Goal: Task Accomplishment & Management: Manage account settings

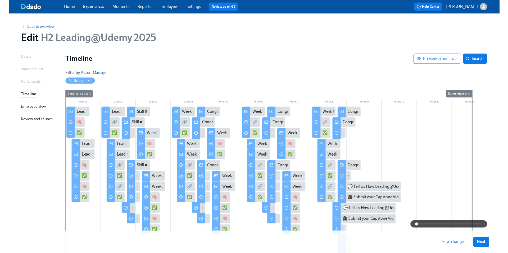
scroll to position [76, 0]
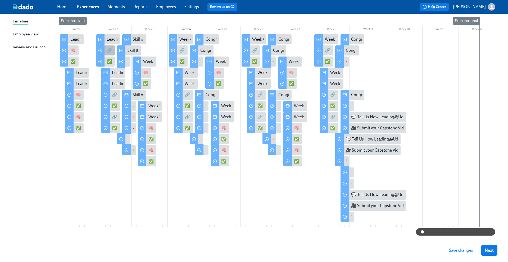
click at [106, 49] on div "🔗 Connect: Group Coaching Session #1" at bounding box center [105, 50] width 19 height 10
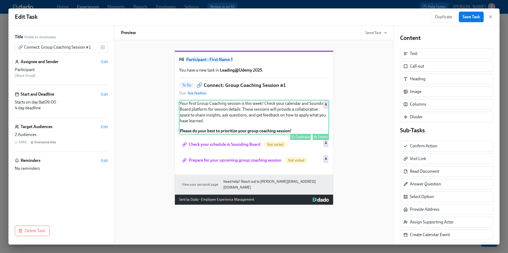
click at [232, 130] on div "Your first Group Coaching session is this week! Check your calendar and Soundin…" at bounding box center [254, 117] width 150 height 34
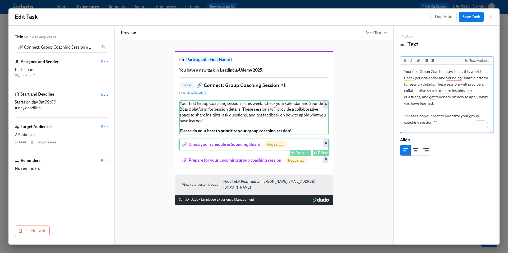
click at [235, 150] on div "Check your schedule in Sounding Board Not visited Duplicate Delete A" at bounding box center [254, 145] width 150 height 12
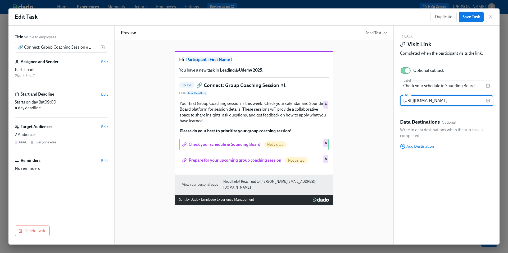
click at [411, 102] on input "[URL][DOMAIN_NAME]" at bounding box center [443, 100] width 86 height 11
click at [371, 130] on div "Hi Participant : First Name ! You have a new task in Leading@Udemy 2025 . To Do…" at bounding box center [254, 123] width 266 height 163
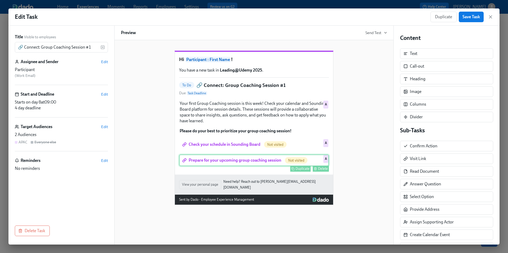
click at [231, 166] on div "Prepare for your upcoming group coaching session Not visited Duplicate Delete A" at bounding box center [254, 161] width 150 height 12
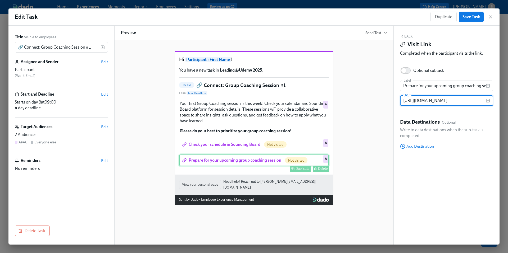
scroll to position [0, 221]
click at [366, 143] on div "Hi Participant : First Name ! You have a new task in Leading@Udemy 2025 . To Do…" at bounding box center [254, 123] width 266 height 163
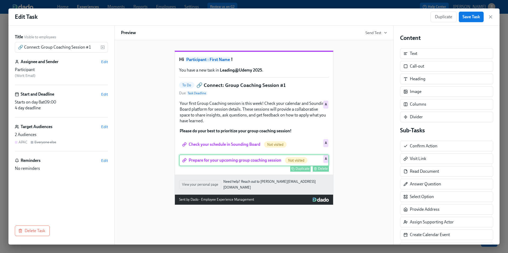
click at [267, 166] on div "Prepare for your upcoming group coaching session Not visited Duplicate Delete A" at bounding box center [254, 161] width 150 height 12
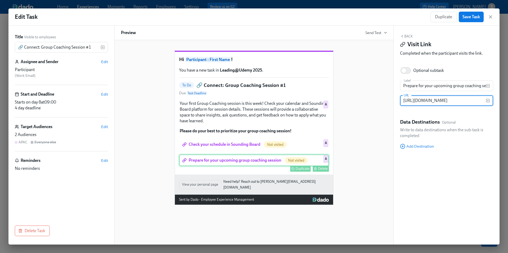
scroll to position [0, 221]
click at [412, 101] on input "[URL][DOMAIN_NAME]" at bounding box center [443, 100] width 86 height 11
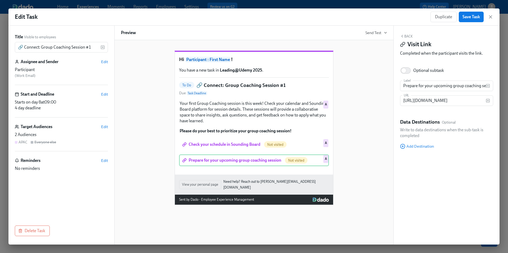
click at [383, 154] on div "Hi Participant : First Name ! You have a new task in Leading@Udemy 2025 . To Do…" at bounding box center [254, 123] width 266 height 163
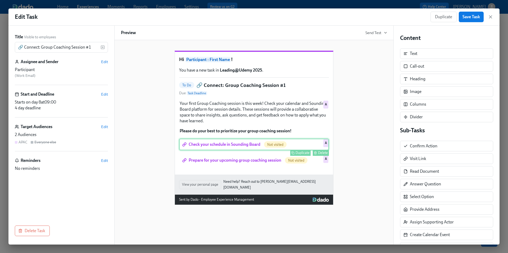
click at [251, 150] on div "Check your schedule in Sounding Board Not visited Duplicate Delete A" at bounding box center [254, 145] width 150 height 12
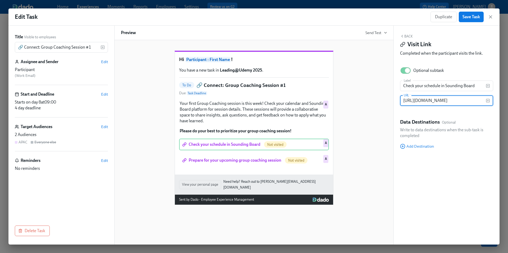
click at [426, 103] on input "[URL][DOMAIN_NAME]" at bounding box center [443, 100] width 86 height 11
click at [382, 116] on div "Hi Participant : First Name ! You have a new task in Leading@Udemy 2025 . To Do…" at bounding box center [254, 123] width 266 height 163
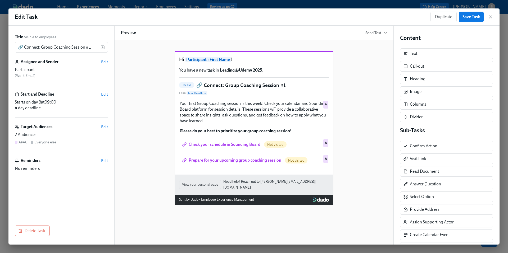
click at [384, 143] on div "Hi Participant : First Name ! You have a new task in Leading@Udemy 2025 . To Do…" at bounding box center [254, 123] width 266 height 163
click at [489, 17] on icon "button" at bounding box center [490, 16] width 5 height 5
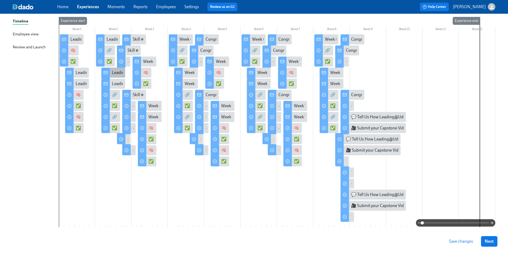
click at [112, 72] on div "Leading@Udemy: Week 2" at bounding box center [135, 73] width 47 height 6
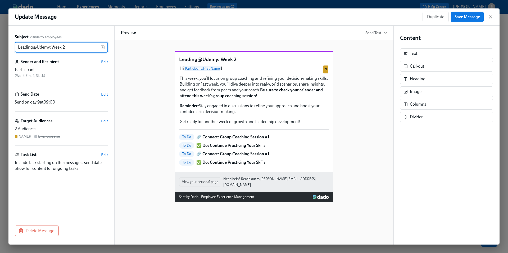
click at [489, 17] on icon "button" at bounding box center [490, 16] width 5 height 5
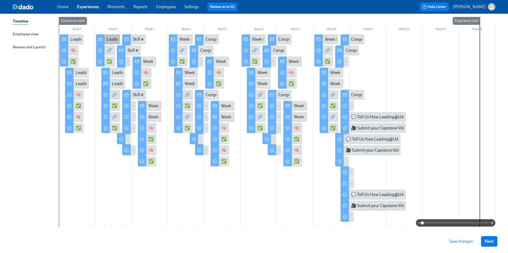
click at [109, 40] on div "Leading@Udemy: Week 2" at bounding box center [130, 39] width 47 height 6
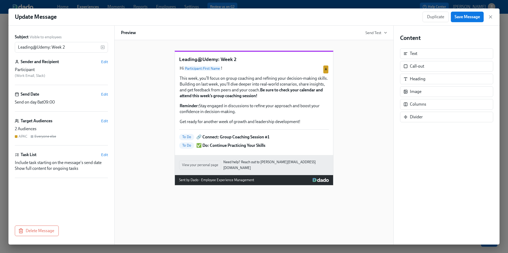
click at [346, 140] on div "Leading@Udemy: Week 2 Hi Participant : First Name ! This week, you’ll focus on …" at bounding box center [254, 113] width 266 height 143
click at [489, 17] on icon "button" at bounding box center [490, 16] width 5 height 5
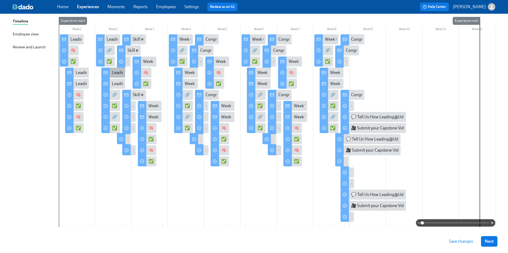
click at [114, 72] on div "Leading@Udemy: Week 2" at bounding box center [135, 73] width 47 height 6
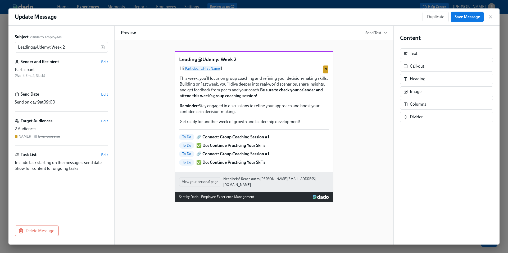
click at [356, 141] on div "Leading@Udemy: Week 2 Hi Participant : First Name ! This week, you’ll focus on …" at bounding box center [254, 122] width 266 height 160
click at [491, 18] on icon "button" at bounding box center [490, 17] width 3 height 3
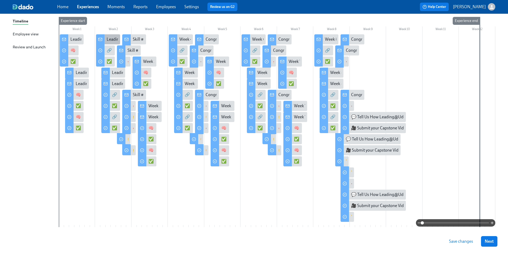
click at [109, 40] on div "Leading@Udemy: Week 2" at bounding box center [130, 39] width 47 height 6
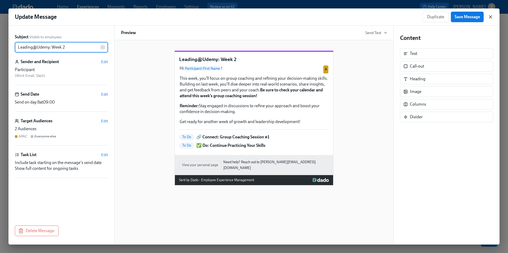
click at [491, 18] on icon "button" at bounding box center [490, 17] width 3 height 3
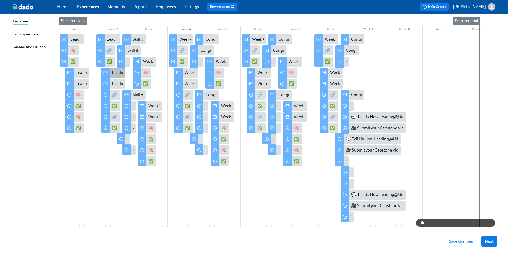
click at [114, 72] on div "Leading@Udemy: Week 2" at bounding box center [135, 73] width 47 height 6
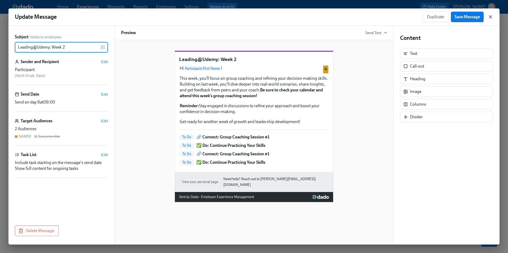
click at [492, 19] on icon "button" at bounding box center [490, 16] width 5 height 5
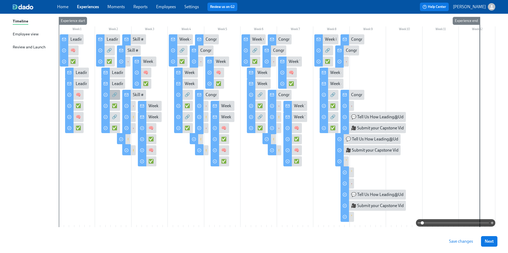
click at [116, 97] on div "🔗 Connect: Group Coaching Session #1" at bounding box center [148, 95] width 72 height 6
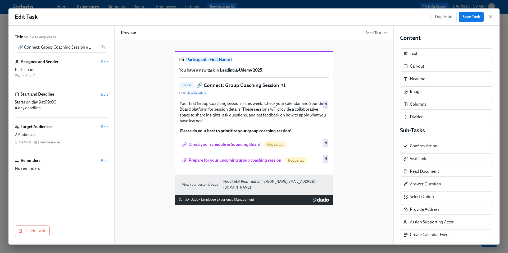
click at [493, 17] on icon "button" at bounding box center [490, 16] width 5 height 5
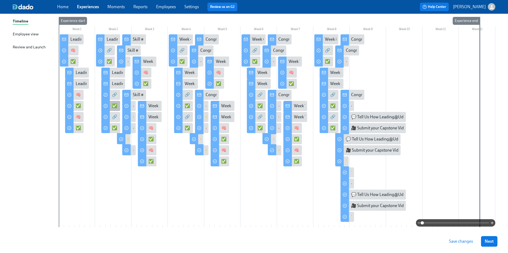
click at [113, 105] on div "✅ Do: Continue Practicing Your Skills" at bounding box center [146, 106] width 68 height 6
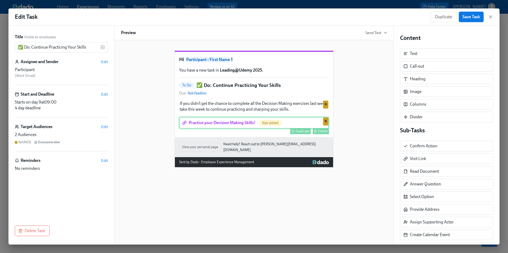
click at [237, 129] on div "Practice your Decision Making Skills! Not visited Duplicate Delete N" at bounding box center [254, 123] width 150 height 12
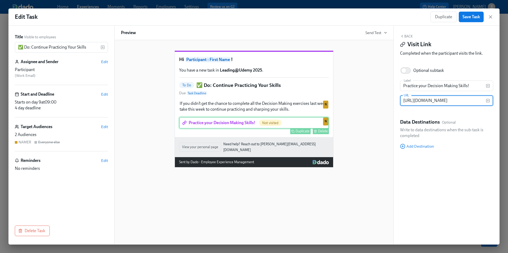
scroll to position [0, 167]
click at [413, 101] on input "[URL][DOMAIN_NAME]" at bounding box center [443, 100] width 86 height 11
click at [343, 146] on div "Hi Participant : First Name ! You have a new task in Leading@Udemy 2025 . To Do…" at bounding box center [254, 104] width 266 height 125
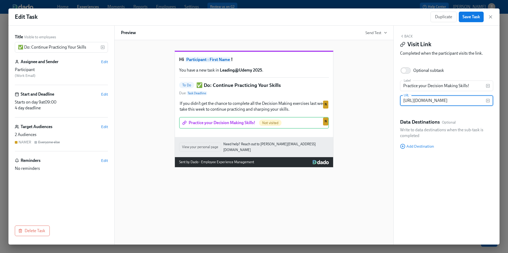
scroll to position [0, 0]
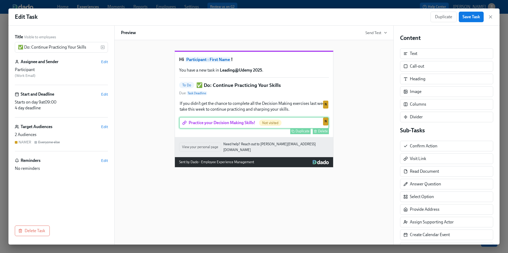
click at [216, 129] on div "Practice your Decision Making Skills! Not visited Duplicate Delete N" at bounding box center [254, 123] width 150 height 12
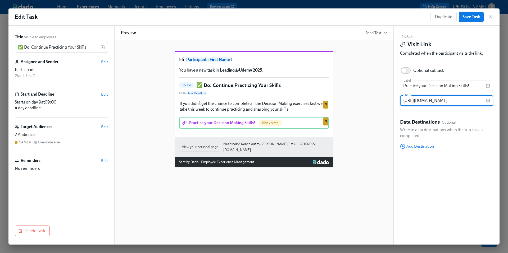
scroll to position [0, 167]
click at [415, 99] on input "[URL][DOMAIN_NAME]" at bounding box center [443, 100] width 86 height 11
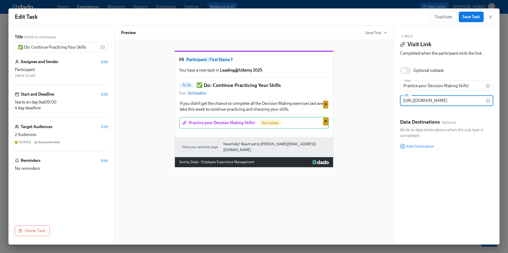
type input "[URL][DOMAIN_NAME]"
click at [377, 148] on div "Hi Participant : First Name ! You have a new task in Leading@Udemy 2025 . To Do…" at bounding box center [254, 104] width 266 height 125
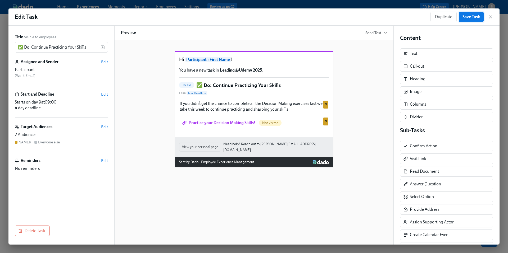
click at [466, 19] on span "Save Task" at bounding box center [470, 16] width 17 height 5
click at [491, 16] on icon "button" at bounding box center [490, 16] width 5 height 5
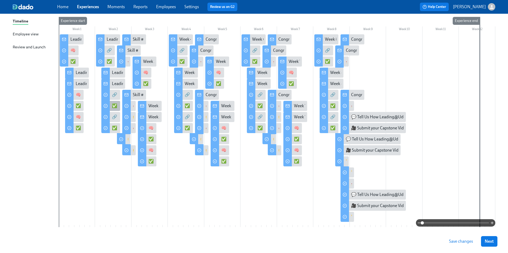
click at [113, 108] on div "✅ Do: Continue Practicing Your Skills" at bounding box center [146, 106] width 68 height 6
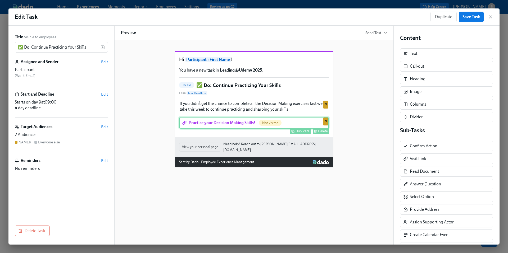
click at [235, 129] on div "Practice your Decision Making Skills! Not visited Duplicate Delete N" at bounding box center [254, 123] width 150 height 12
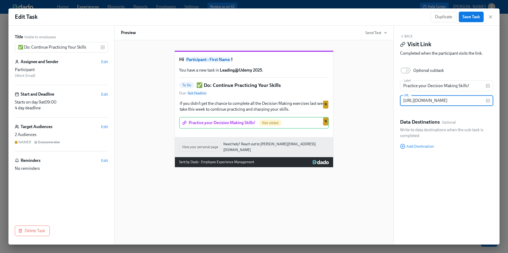
scroll to position [0, 112]
click at [417, 102] on input "[URL][DOMAIN_NAME]" at bounding box center [443, 100] width 86 height 11
type input "[URL][DOMAIN_NAME][DOMAIN_NAME]"
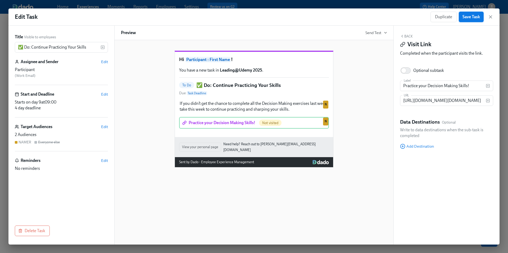
scroll to position [0, 0]
click at [469, 17] on span "Save Task" at bounding box center [470, 16] width 17 height 5
click at [489, 17] on icon "button" at bounding box center [490, 17] width 3 height 3
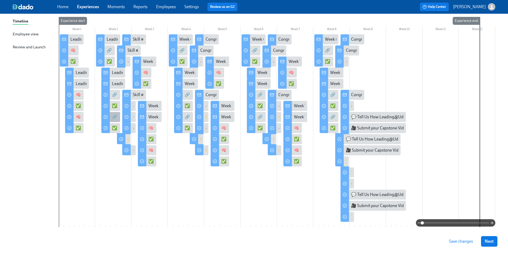
click at [110, 116] on div "🔗 Connect: Group Coaching Session #1" at bounding box center [110, 117] width 19 height 10
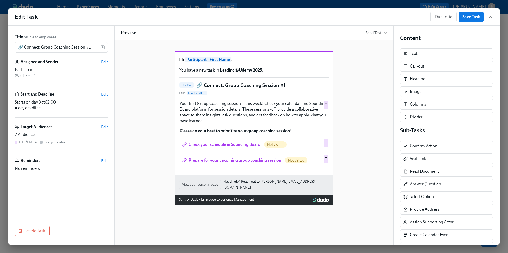
click at [490, 18] on icon "button" at bounding box center [490, 16] width 5 height 5
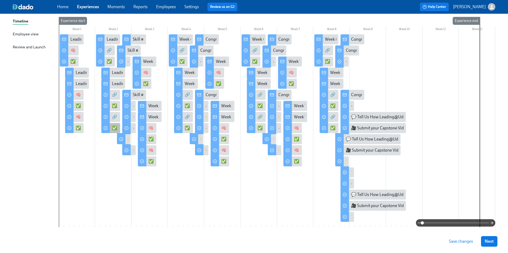
click at [113, 130] on div "✅ Do: Continue Practicing Your Skills" at bounding box center [146, 128] width 68 height 6
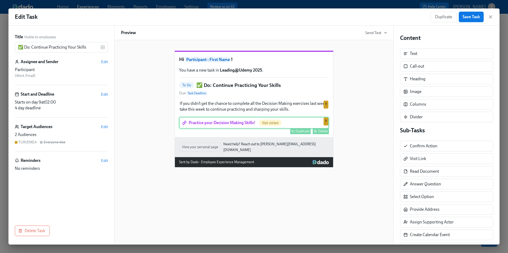
click at [243, 129] on div "Practice your Decision Making Skills! Not visited Duplicate Delete T" at bounding box center [254, 123] width 150 height 12
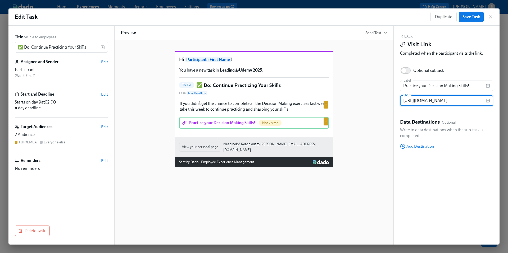
scroll to position [0, 167]
click at [421, 101] on input "[URL][DOMAIN_NAME]" at bounding box center [443, 100] width 86 height 11
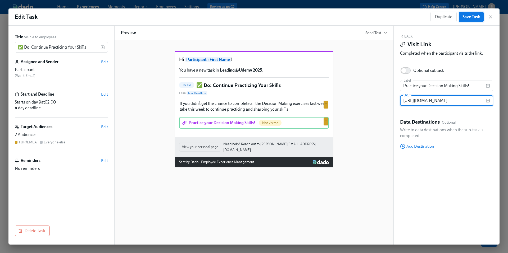
type input "[URL][DOMAIN_NAME]"
click at [471, 16] on span "Save Task" at bounding box center [470, 16] width 17 height 5
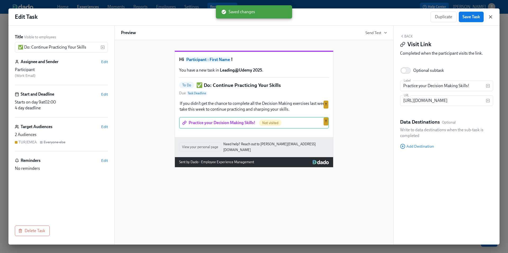
click at [489, 17] on icon "button" at bounding box center [490, 16] width 5 height 5
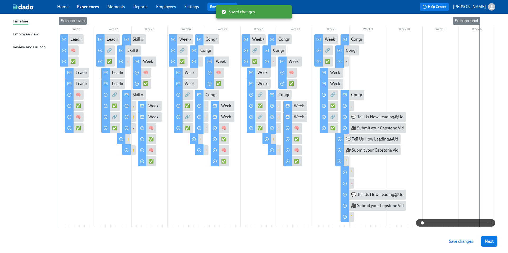
click at [460, 241] on span "Save changes" at bounding box center [461, 241] width 24 height 5
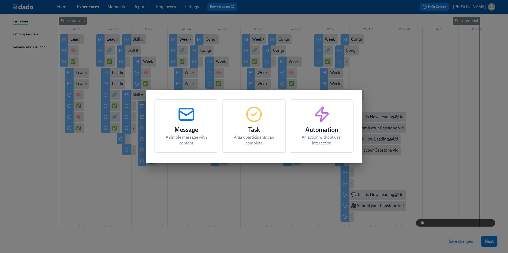
click at [105, 194] on div "Message A simple message with content Task A task participants can complete Aut…" at bounding box center [254, 126] width 508 height 253
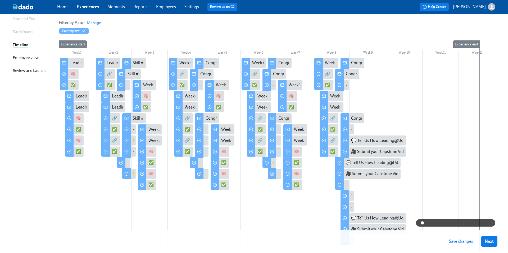
scroll to position [55, 0]
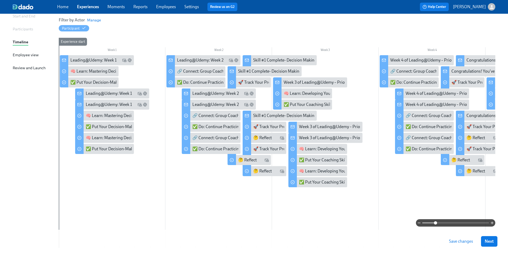
drag, startPoint x: 421, startPoint y: 221, endPoint x: 435, endPoint y: 221, distance: 13.8
click at [435, 222] on span at bounding box center [435, 223] width 3 height 3
click at [250, 62] on div at bounding box center [246, 60] width 8 height 11
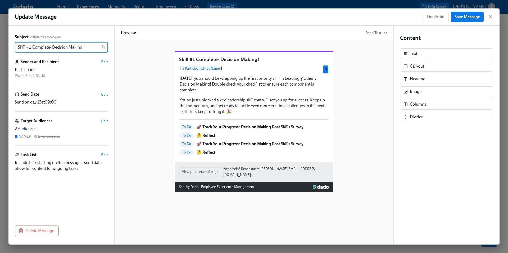
click at [493, 17] on icon "button" at bounding box center [490, 16] width 5 height 5
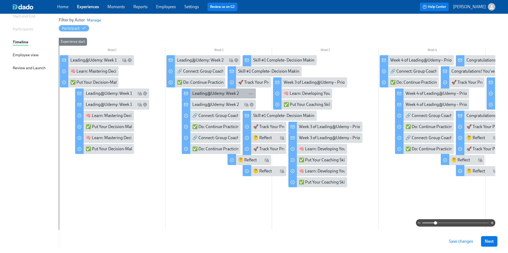
click at [200, 94] on div "Leading@Udemy: Week 2" at bounding box center [215, 94] width 47 height 6
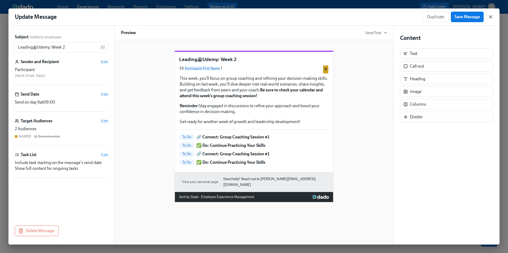
click at [489, 18] on icon "button" at bounding box center [490, 17] width 3 height 3
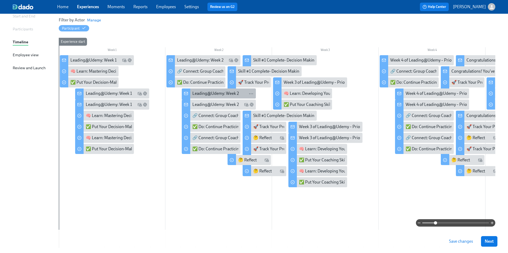
click at [245, 94] on div "Leading@Udemy: Week 2" at bounding box center [222, 94] width 61 height 6
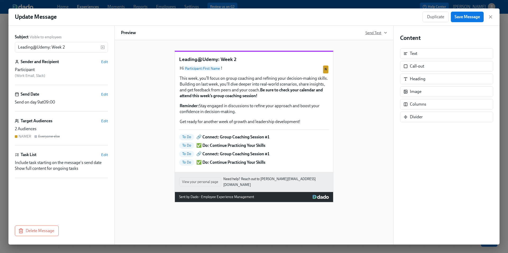
click at [370, 34] on span "Send Test" at bounding box center [376, 32] width 22 height 5
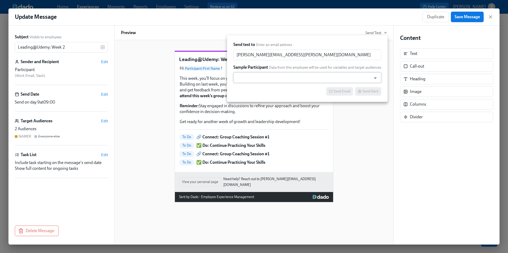
click at [262, 82] on input "text" at bounding box center [302, 77] width 132 height 11
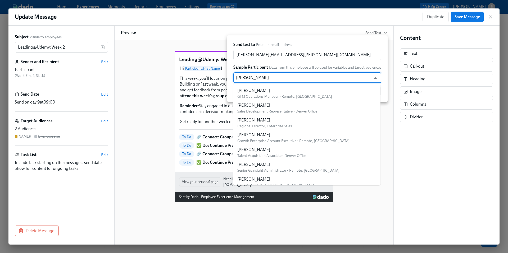
type input "[PERSON_NAME]"
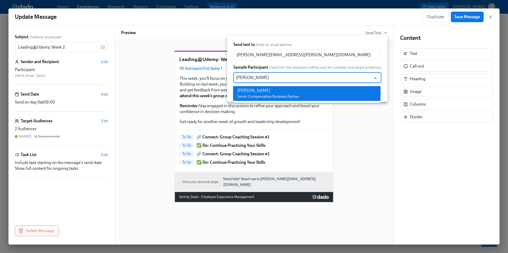
click at [270, 95] on span "Senior Compensation Business Partner" at bounding box center [268, 96] width 62 height 4
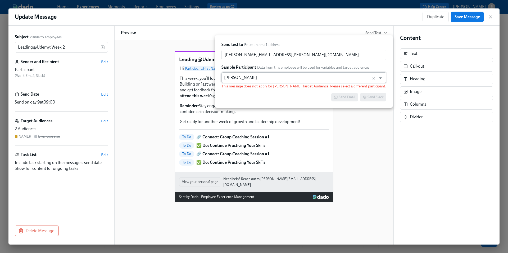
click at [300, 76] on input "[PERSON_NAME]" at bounding box center [298, 77] width 149 height 11
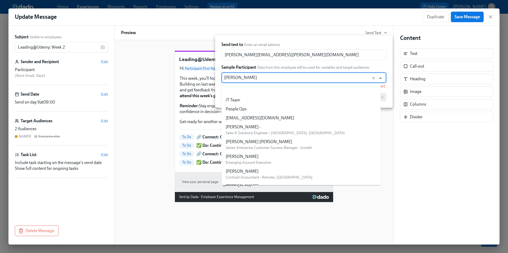
click at [300, 76] on input "[PERSON_NAME]" at bounding box center [298, 77] width 149 height 11
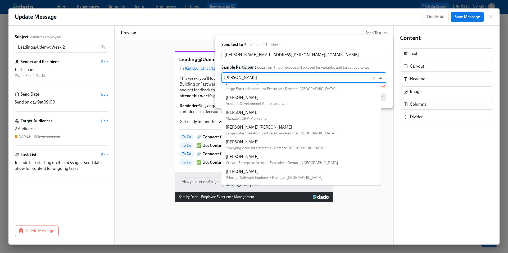
click at [300, 76] on input "[PERSON_NAME]" at bounding box center [298, 77] width 149 height 11
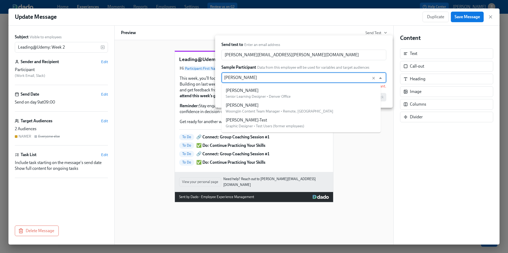
type input "[PERSON_NAME]"
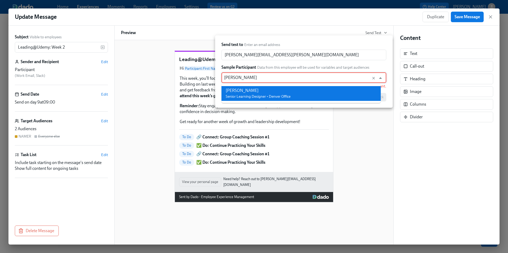
click at [302, 91] on li "[PERSON_NAME] Senior Learning Designer • Denver Office" at bounding box center [300, 93] width 159 height 15
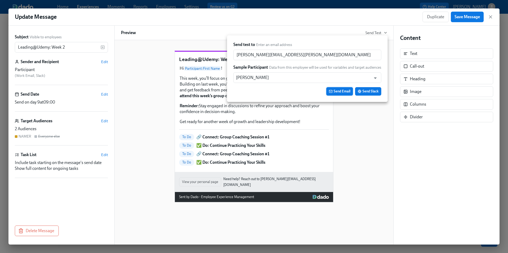
click at [343, 93] on span "Send Email" at bounding box center [339, 91] width 21 height 5
click at [491, 17] on div at bounding box center [254, 126] width 508 height 253
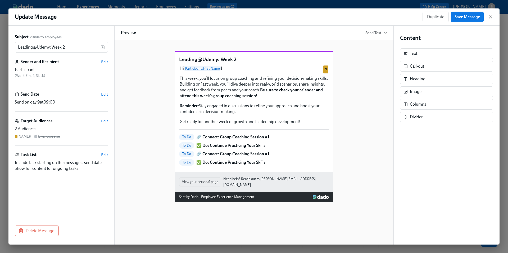
click at [489, 17] on icon "button" at bounding box center [490, 16] width 5 height 5
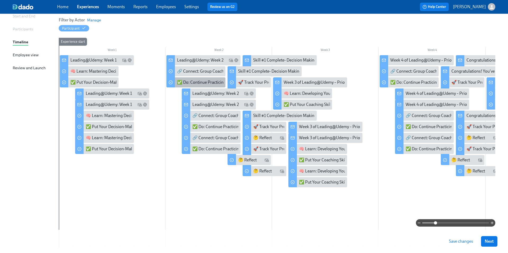
click at [192, 84] on div "✅ Do: Continue Practicing Your Skills" at bounding box center [211, 83] width 68 height 6
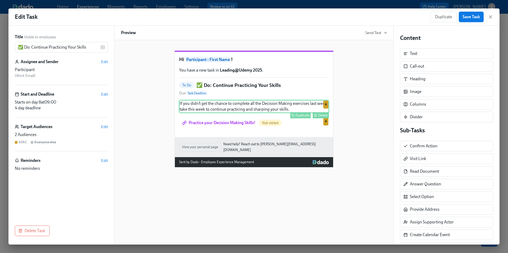
click at [294, 113] on div "If you didn’t get the chance to complete all the Decision Making exercises last…" at bounding box center [254, 106] width 150 height 13
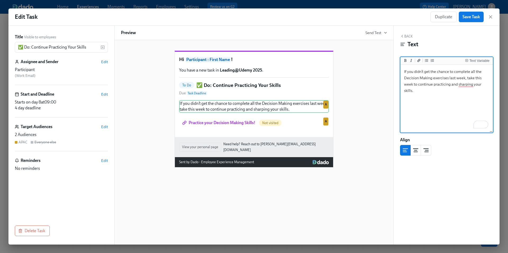
click at [420, 89] on textarea "If you didn’t get the chance to complete all the Decision Making exercises last…" at bounding box center [446, 99] width 90 height 66
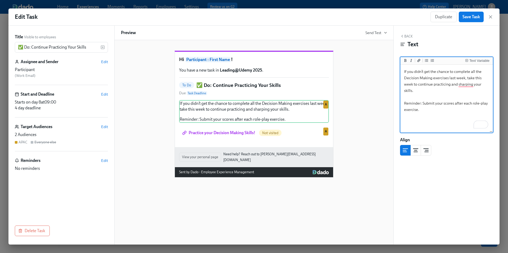
click at [454, 103] on textarea "If you didn’t get the chance to complete all the Decision Making exercises last…" at bounding box center [446, 99] width 90 height 66
click at [448, 116] on textarea "If you didn’t get the chance to complete all the Decision Making exercises last…" at bounding box center [446, 99] width 90 height 66
click at [442, 103] on textarea "If you didn’t get the chance to complete all the Decision Making exercises last…" at bounding box center [446, 99] width 90 height 66
drag, startPoint x: 453, startPoint y: 104, endPoint x: 422, endPoint y: 104, distance: 30.7
click at [422, 104] on textarea "If you didn’t get the chance to complete all the Decision Making exercises last…" at bounding box center [446, 99] width 90 height 66
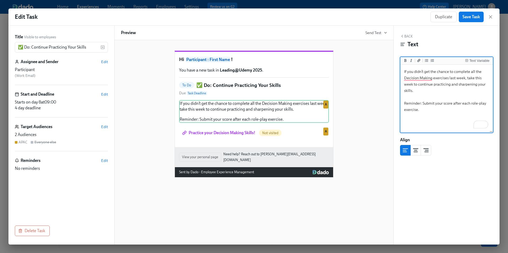
click at [422, 104] on textarea "If you didn’t get the chance to complete all the Decision Making exercises last…" at bounding box center [446, 99] width 90 height 66
click at [452, 105] on textarea "If you didn’t get the chance to complete all the Decision Making exercises last…" at bounding box center [446, 99] width 90 height 66
drag, startPoint x: 452, startPoint y: 103, endPoint x: 423, endPoint y: 103, distance: 29.6
click at [423, 103] on textarea "If you didn’t get the chance to complete all the Decision Making exercises last…" at bounding box center [446, 99] width 90 height 66
click at [419, 60] on icon "Add a link" at bounding box center [418, 60] width 3 height 3
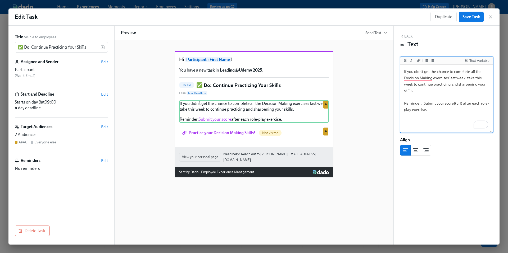
drag, startPoint x: 461, startPoint y: 104, endPoint x: 457, endPoint y: 104, distance: 4.2
click at [457, 104] on textarea "If you didn’t get the chance to complete all the Decision Making exercises last…" at bounding box center [446, 99] width 90 height 66
paste textarea "[URL][DOMAIN_NAME]"
drag, startPoint x: 453, startPoint y: 104, endPoint x: 424, endPoint y: 104, distance: 29.1
click at [424, 104] on textarea "If you didn’t get the chance to complete all the Decision Making exercises last…" at bounding box center [446, 99] width 90 height 66
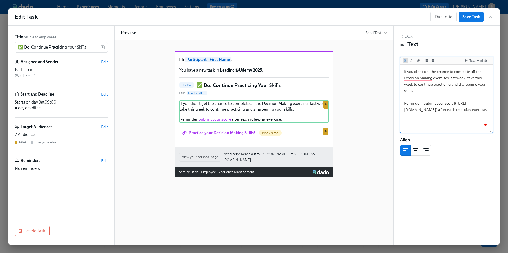
click at [405, 60] on icon "Add bold text" at bounding box center [405, 60] width 2 height 3
type textarea "If you didn’t get the chance to complete all the Decision Making exercises last…"
click at [371, 113] on div "Hi Participant : First Name ! You have a new task in Leading@Udemy 2025 . To Do…" at bounding box center [254, 109] width 266 height 135
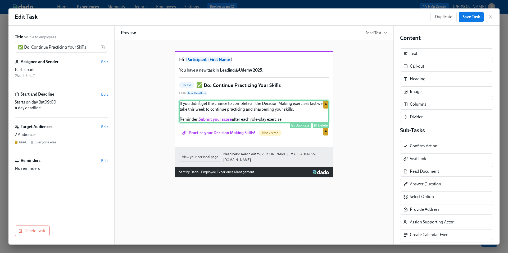
click at [281, 118] on div "If you didn’t get the chance to complete all the Decision Making exercises last…" at bounding box center [254, 111] width 150 height 23
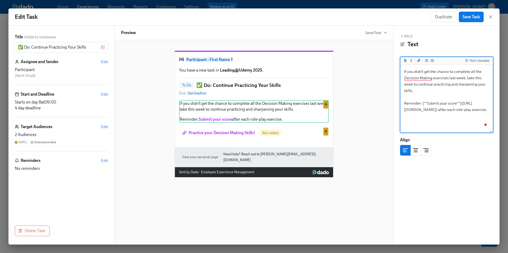
scroll to position [89, 0]
click at [447, 97] on textarea "If you didn’t get the chance to complete all the decision-making exercises last…" at bounding box center [446, 99] width 90 height 66
drag, startPoint x: 432, startPoint y: 79, endPoint x: 404, endPoint y: 80, distance: 27.8
click at [404, 80] on textarea "If you didn’t get the chance to complete all the decision-making exercises last…" at bounding box center [446, 99] width 90 height 66
click at [411, 60] on icon "Add italic text" at bounding box center [411, 60] width 2 height 3
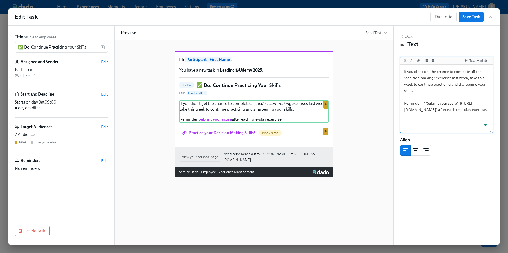
click at [425, 95] on textarea "If you didn’t get the chance to complete all the *decision-making* exercises la…" at bounding box center [446, 99] width 90 height 66
drag, startPoint x: 433, startPoint y: 79, endPoint x: 406, endPoint y: 79, distance: 27.2
click at [406, 79] on textarea "If you didn’t get the chance to complete all the *decision-making* exercises la…" at bounding box center [446, 99] width 90 height 66
click at [406, 60] on icon "Add bold text" at bounding box center [405, 60] width 2 height 3
click at [428, 92] on textarea "If you didn’t get the chance to complete all the ***decision-making*** exercise…" at bounding box center [446, 99] width 90 height 66
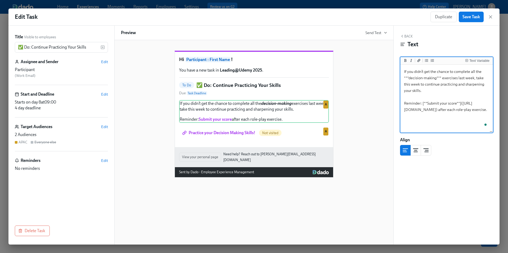
scroll to position [98, 0]
drag, startPoint x: 488, startPoint y: 123, endPoint x: 403, endPoint y: 74, distance: 98.9
click at [403, 74] on textarea "If you didn’t get the chance to complete all the ***decision-making*** exercise…" at bounding box center [446, 99] width 90 height 66
type textarea "If you didn’t get the chance to complete all the ***decision-making*** exercise…"
click at [351, 93] on div "Hi Participant : First Name ! You have a new task in Leading@Udemy 2025 . To Do…" at bounding box center [254, 109] width 266 height 135
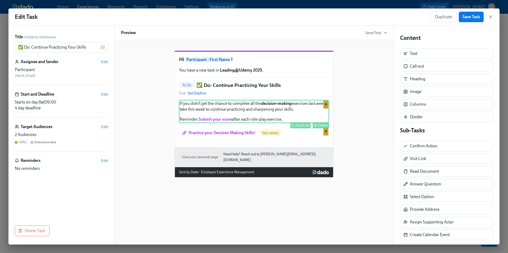
click at [244, 123] on div "If you didn’t get the chance to complete all the decision-making exercises last…" at bounding box center [254, 111] width 150 height 23
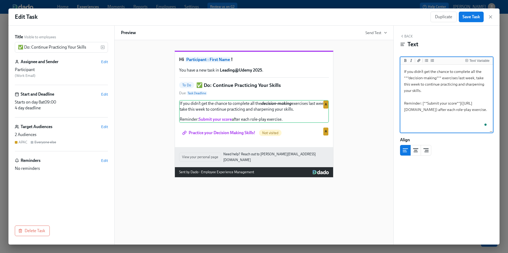
drag, startPoint x: 420, startPoint y: 103, endPoint x: 404, endPoint y: 103, distance: 16.7
click at [403, 103] on textarea "If you didn’t get the chance to complete all the ***decision-making*** exercise…" at bounding box center [446, 99] width 90 height 66
click at [405, 61] on icon "Add bold text" at bounding box center [405, 60] width 2 height 3
type textarea "If you didn’t get the chance to complete all the ***decision-making*** exercise…"
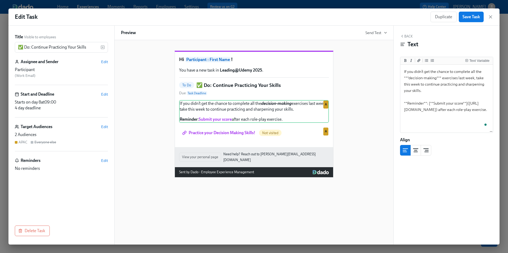
click at [368, 124] on div "Hi Participant : First Name ! You have a new task in Leading@Udemy 2025 . To Do…" at bounding box center [254, 109] width 266 height 135
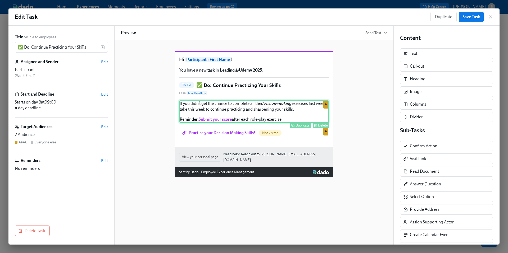
click at [266, 123] on div "If you didn’t get the chance to complete all the decision-making exercises last…" at bounding box center [254, 111] width 150 height 23
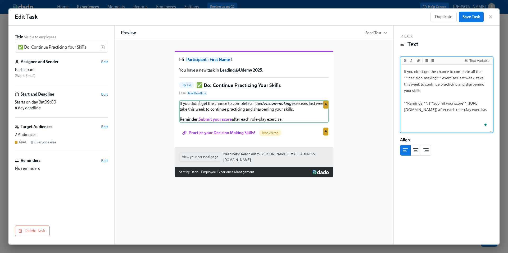
drag, startPoint x: 488, startPoint y: 124, endPoint x: 403, endPoint y: 73, distance: 99.6
click at [403, 73] on textarea "If you didn’t get the chance to complete all the ***decision-making*** exercise…" at bounding box center [446, 99] width 90 height 66
click at [380, 92] on div "Hi Participant : First Name ! You have a new task in Leading@Udemy 2025 . To Do…" at bounding box center [254, 109] width 266 height 135
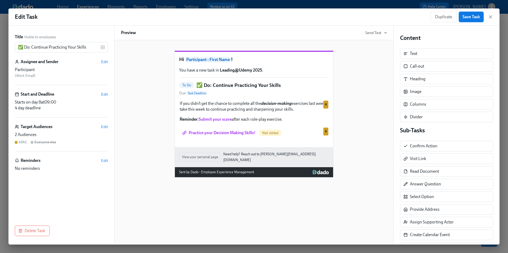
click at [473, 16] on span "Save Task" at bounding box center [470, 16] width 17 height 5
click at [489, 18] on icon "button" at bounding box center [490, 16] width 5 height 5
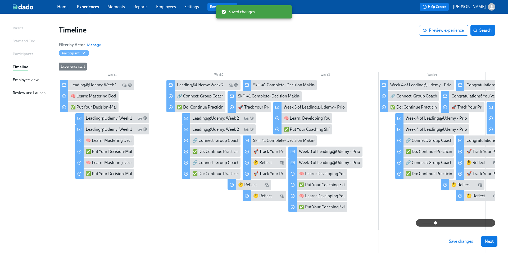
scroll to position [31, 0]
click at [198, 150] on div "✅ Do: Continue Practicing Your Skills" at bounding box center [226, 152] width 68 height 6
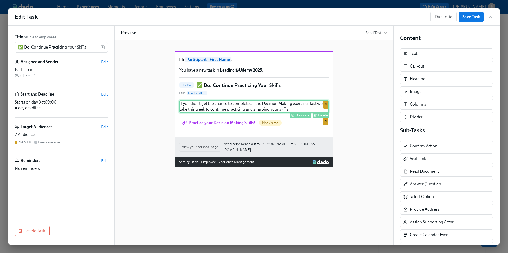
click at [226, 113] on div "If you didn’t get the chance to complete all the Decision Making exercises last…" at bounding box center [254, 106] width 150 height 13
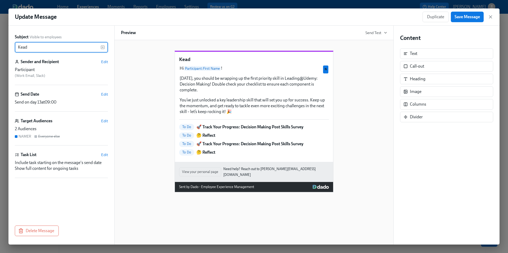
scroll to position [31, 0]
type input "K"
type input "Leading@Udemy: Skill 1 Sprint Complete!"
click at [125, 99] on div "Leading@Udemy: Skill 1 Sprint Complete! Hi Participant : First Name ! [DATE], y…" at bounding box center [254, 117] width 266 height 150
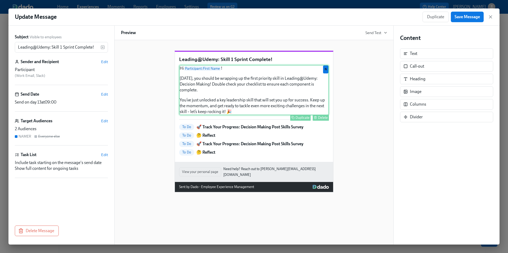
click at [261, 96] on div "Hi Participant : First Name ! Today, you should be wrapping up the first priori…" at bounding box center [254, 90] width 150 height 50
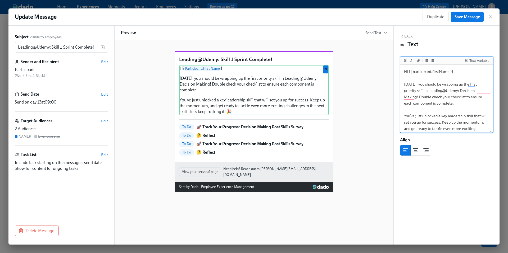
drag, startPoint x: 437, startPoint y: 98, endPoint x: 423, endPoint y: 98, distance: 14.0
click at [423, 98] on textarea "Hi {{ participant.firstName }}! Today, you should be wrapping up the first prio…" at bounding box center [446, 106] width 90 height 81
click at [419, 59] on icon "Add a link" at bounding box center [418, 60] width 3 height 3
drag, startPoint x: 446, startPoint y: 98, endPoint x: 442, endPoint y: 98, distance: 4.8
click at [442, 99] on textarea "Hi {{ participant.firstName }}! Today, you should be wrapping up the first prio…" at bounding box center [446, 106] width 90 height 81
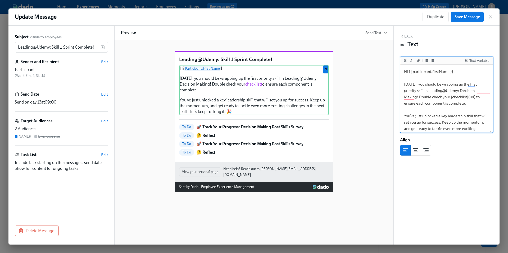
paste textarea "https://docs.google.com/document/d/1bGLV44e2gRRyumLR3P_bOczCHiGlajKbHwgIvofZiAo…"
drag, startPoint x: 438, startPoint y: 97, endPoint x: 424, endPoint y: 97, distance: 14.5
click at [424, 97] on textarea "Hi {{ participant.firstName }}! Today, you should be wrapping up the first prio…" at bounding box center [446, 110] width 90 height 88
click at [405, 61] on icon "Add bold text" at bounding box center [405, 60] width 2 height 3
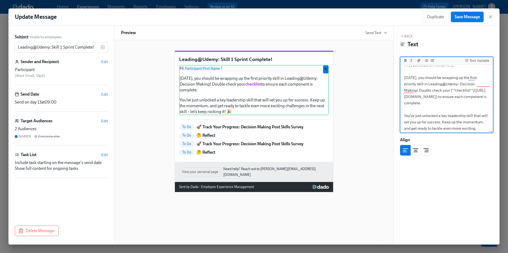
click at [486, 110] on textarea "Hi {{ participant.firstName }}! Today, you should be wrapping up the first prio…" at bounding box center [446, 103] width 90 height 88
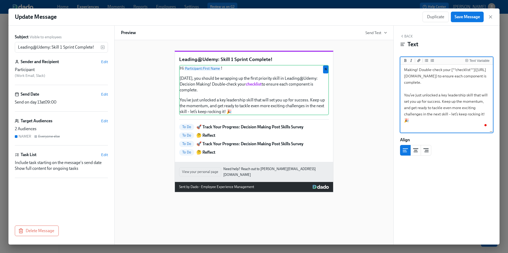
scroll to position [0, 0]
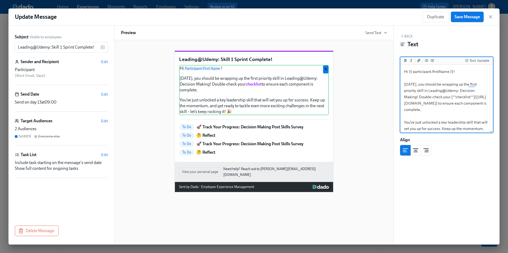
drag, startPoint x: 418, startPoint y: 126, endPoint x: 391, endPoint y: 70, distance: 62.6
click at [391, 69] on div "Subject Visible to employees Leading@Udemy: Skill 1 Sprint Complete! ​ Sender a…" at bounding box center [253, 135] width 491 height 219
type textarea "Hi {{ participant.firstName }}! Today, you should be wrapping up the first prio…"
click at [348, 114] on div "Leading@Udemy: Skill 1 Sprint Complete! Hi Participant : First Name ! Today, yo…" at bounding box center [254, 117] width 266 height 150
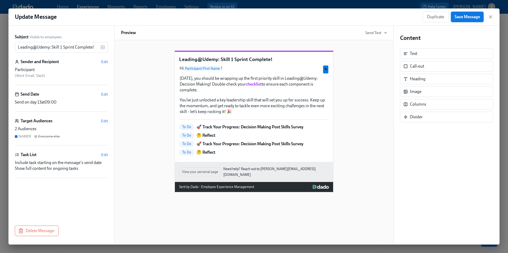
click at [472, 17] on span "Save Message" at bounding box center [466, 16] width 25 height 5
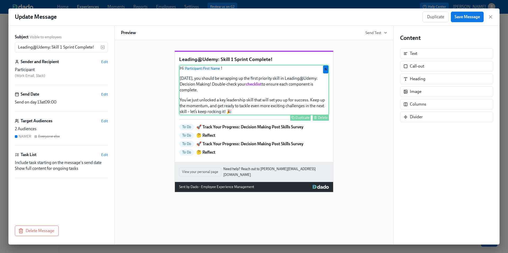
click at [267, 94] on div "Hi Participant : First Name ! Today, you should be wrapping up the first priori…" at bounding box center [254, 90] width 150 height 50
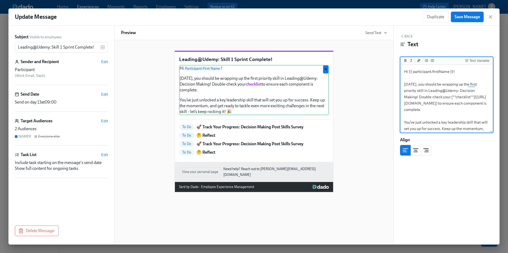
click at [431, 109] on textarea "Hi {{ participant.firstName }}! Today, you should be wrapping up the first prio…" at bounding box center [446, 110] width 90 height 88
drag, startPoint x: 416, startPoint y: 126, endPoint x: 400, endPoint y: 85, distance: 44.2
click at [400, 84] on div "Update Message Duplicate Save Message Subject Visible to employees Leading@Udem…" at bounding box center [253, 126] width 491 height 236
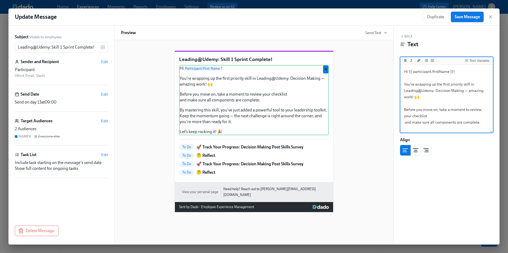
click at [437, 110] on textarea "Hi {{ participant.firstName }}! You're wrapping up the first priority skill in …" at bounding box center [446, 122] width 90 height 113
click at [459, 117] on textarea "Hi {{ participant.firstName }}! You're wrapping up the first priority skill in …" at bounding box center [446, 122] width 90 height 113
click at [450, 111] on textarea "Hi {{ participant.firstName }}! You're wrapping up the first priority skill in …" at bounding box center [446, 122] width 90 height 113
click at [463, 112] on textarea "Hi {{ participant.firstName }}! You're wrapping up the first priority skill in …" at bounding box center [446, 122] width 90 height 113
click at [405, 124] on textarea "Hi {{ participant.firstName }}! You're wrapping up the first priority skill in …" at bounding box center [446, 122] width 90 height 113
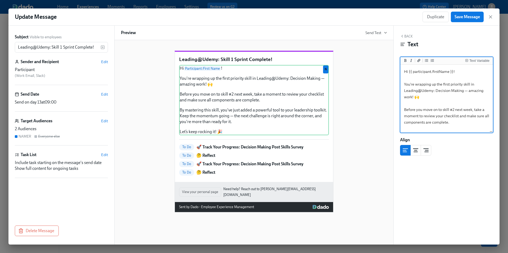
click at [449, 127] on textarea "Hi {{ participant.firstName }}! You're wrapping up the first priority skill in …" at bounding box center [446, 122] width 90 height 113
drag, startPoint x: 405, startPoint y: 92, endPoint x: 463, endPoint y: 92, distance: 58.4
click at [463, 92] on textarea "Hi {{ participant.firstName }}! You're wrapping up the first priority skill in …" at bounding box center [446, 122] width 90 height 113
click at [405, 62] on icon "Add bold text" at bounding box center [405, 60] width 2 height 3
click at [452, 110] on textarea "Hi {{ participant.firstName }}! You're wrapping up the first priority skill in …" at bounding box center [446, 122] width 90 height 113
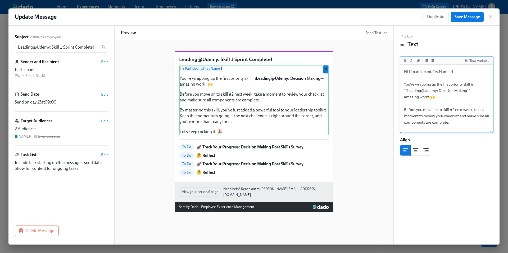
scroll to position [3, 0]
drag, startPoint x: 458, startPoint y: 113, endPoint x: 444, endPoint y: 113, distance: 13.8
click at [444, 113] on textarea "Hi {{ participant.firstName }}! You're wrapping up the first priority skill in …" at bounding box center [446, 119] width 90 height 113
click at [418, 60] on icon "Add a link" at bounding box center [418, 60] width 3 height 3
drag, startPoint x: 467, startPoint y: 114, endPoint x: 462, endPoint y: 114, distance: 4.2
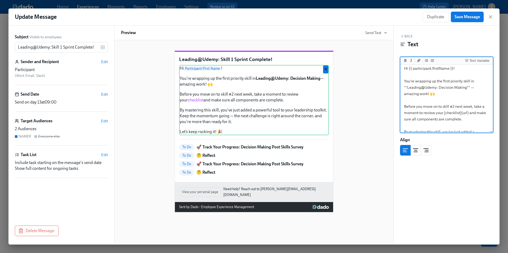
click at [462, 114] on textarea "Hi {{ participant.firstName }}! You're wrapping up the first priority skill in …" at bounding box center [446, 119] width 90 height 113
paste textarea "https://docs.google.com/document/d/1bGLV44e2gRRyumLR3P_bOczCHiGlajKbHwgIvofZiAo…"
drag, startPoint x: 460, startPoint y: 111, endPoint x: 446, endPoint y: 111, distance: 14.0
click at [446, 111] on textarea "Hi {{ participant.firstName }}! You're wrapping up the first priority skill in …" at bounding box center [446, 120] width 90 height 120
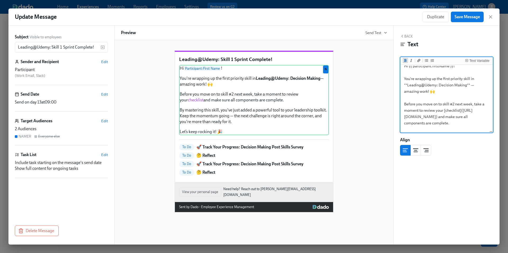
click at [404, 61] on icon "Add bold text" at bounding box center [405, 60] width 2 height 3
type textarea "Hi {{ participant.firstName }}! You're wrapping up the first priority skill in …"
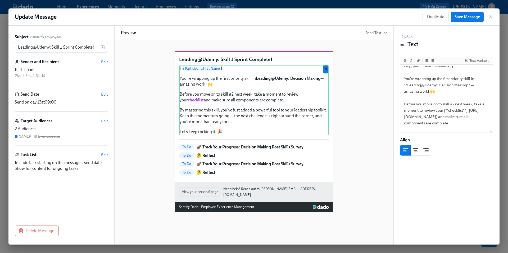
click at [364, 137] on div "Leading@Udemy: Skill 1 Sprint Complete! Hi Participant : First Name ! You're wr…" at bounding box center [254, 127] width 266 height 170
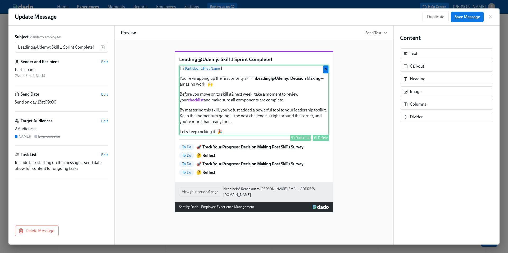
click at [287, 119] on div "Hi Participant : First Name ! You're wrapping up the first priority skill in Le…" at bounding box center [254, 100] width 150 height 70
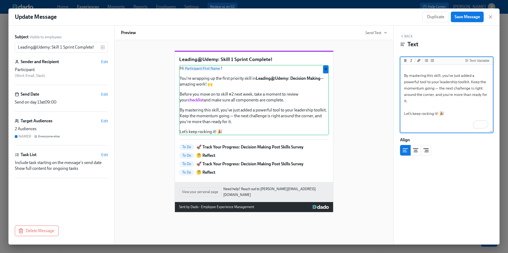
scroll to position [0, 0]
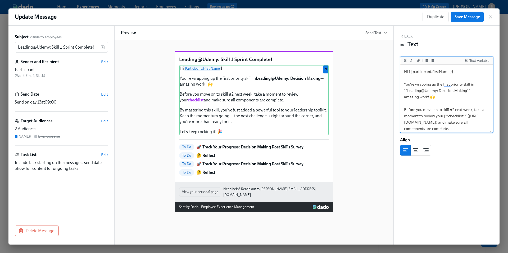
drag, startPoint x: 445, startPoint y: 126, endPoint x: 377, endPoint y: 59, distance: 95.7
click at [377, 59] on div "Subject Visible to employees Leading@Udemy: Skill 1 Sprint Complete! ​ Sender a…" at bounding box center [253, 135] width 491 height 219
click at [369, 91] on div "Leading@Udemy: Skill 1 Sprint Complete! Hi Participant : First Name ! You're wr…" at bounding box center [254, 127] width 266 height 170
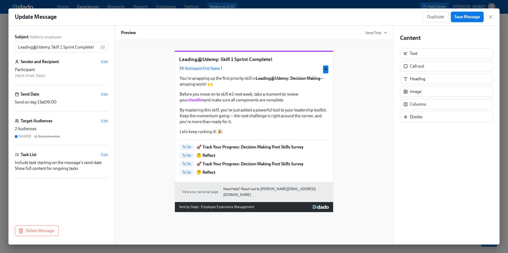
click at [463, 16] on span "Save Message" at bounding box center [466, 16] width 25 height 5
click at [491, 18] on icon "button" at bounding box center [490, 17] width 3 height 3
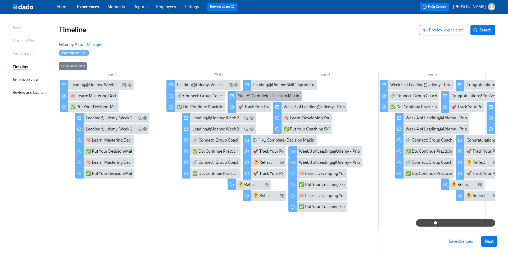
click at [262, 94] on div "Skill #1 Complete- Decision Making!" at bounding box center [270, 96] width 65 height 6
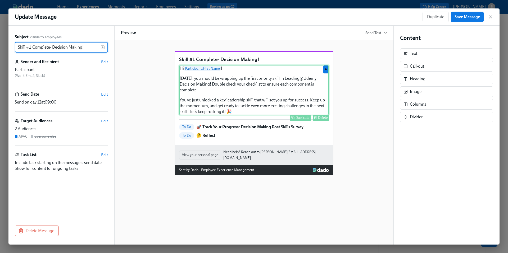
click at [228, 95] on div "Hi Participant : First Name ! Today, you should be wrapping up the first priori…" at bounding box center [254, 90] width 150 height 50
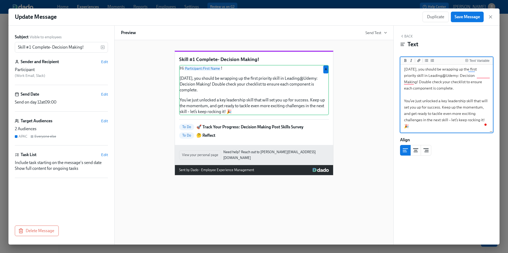
scroll to position [15, 0]
drag, startPoint x: 485, startPoint y: 121, endPoint x: 393, endPoint y: 80, distance: 100.2
click at [393, 80] on div "Back Text Text Variable Hi {{ participant.firstName }}! Today, you should be wr…" at bounding box center [446, 135] width 106 height 219
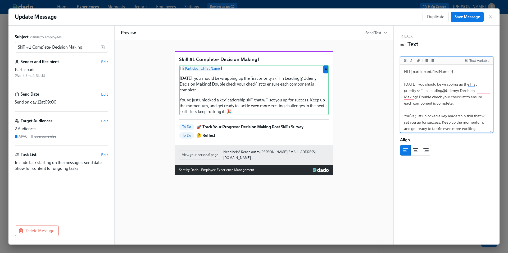
drag, startPoint x: 423, startPoint y: 127, endPoint x: 387, endPoint y: 54, distance: 81.0
click at [387, 54] on div "Subject Visible to employees Skill #1 Complete- Decision Making! ​ Sender and R…" at bounding box center [253, 135] width 491 height 219
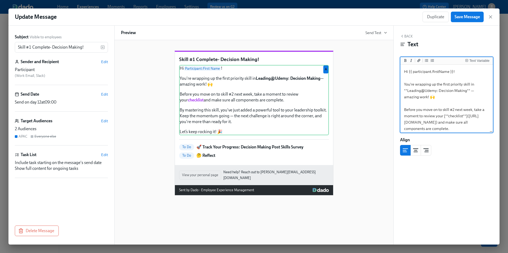
scroll to position [63, 0]
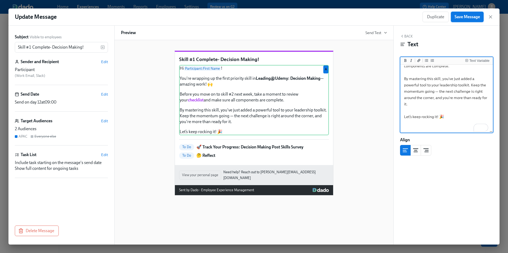
type textarea "Hi {{ participant.firstName }}! You're wrapping up the first priority skill in …"
click at [467, 18] on span "Save Message" at bounding box center [466, 16] width 25 height 5
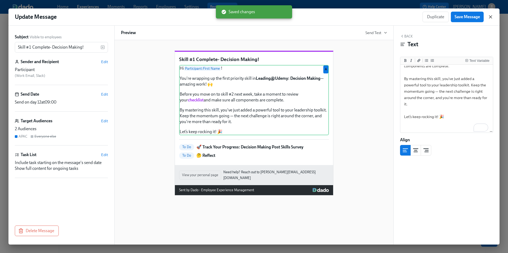
click at [490, 17] on icon "button" at bounding box center [490, 17] width 3 height 3
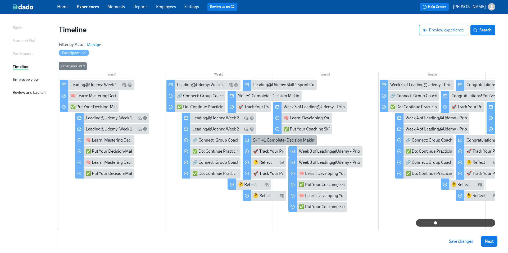
click at [255, 141] on div "Skill #1 Complete- Decision Making!" at bounding box center [285, 140] width 65 height 6
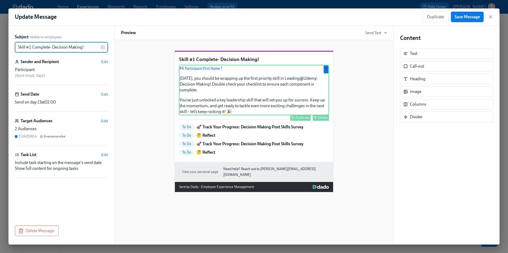
click at [208, 104] on div "Hi Participant : First Name ! Today, you should be wrapping up the first priori…" at bounding box center [254, 90] width 150 height 50
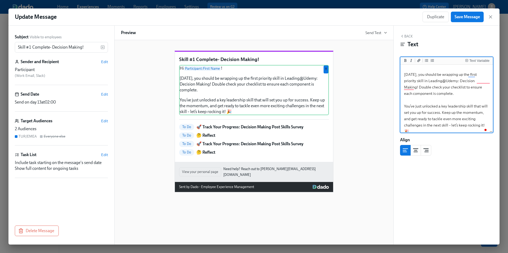
scroll to position [2, 0]
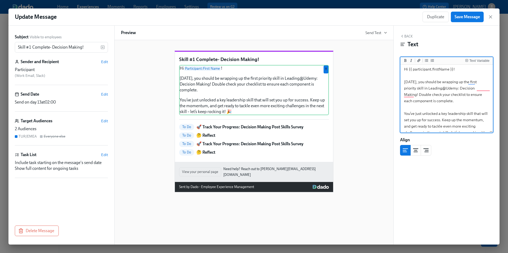
drag, startPoint x: 414, startPoint y: 129, endPoint x: 389, endPoint y: 71, distance: 63.3
click at [389, 70] on div "Subject Visible to employees Skill #1 Complete- Decision Making! ​ Sender and R…" at bounding box center [253, 135] width 491 height 219
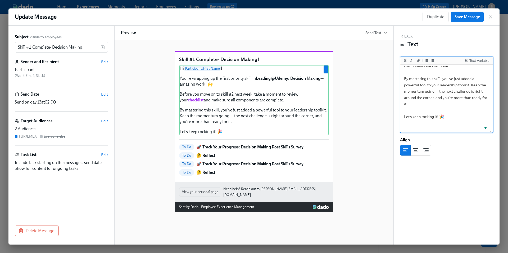
type textarea "Hi {{ participant.firstName }}! You're wrapping up the first priority skill in …"
click at [360, 143] on div "Skill #1 Complete- Decision Making! Hi Participant : First Name ! You're wrappi…" at bounding box center [254, 127] width 266 height 170
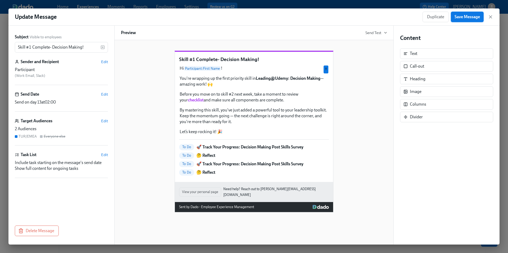
click at [462, 17] on span "Save Message" at bounding box center [466, 16] width 25 height 5
click at [491, 18] on icon "button" at bounding box center [490, 17] width 3 height 3
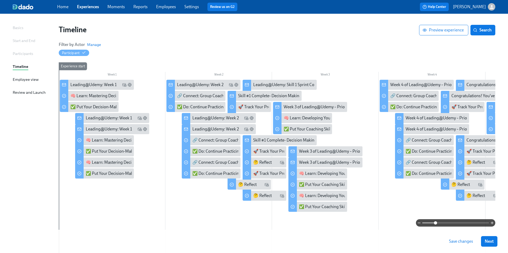
click at [458, 242] on span "Save changes" at bounding box center [461, 241] width 24 height 5
click at [249, 106] on div "🚀 Track Your Progress: Decision Making Post Skills Survey" at bounding box center [291, 107] width 106 height 6
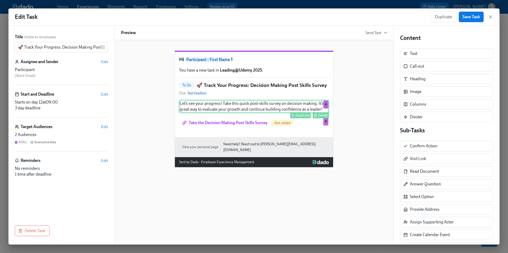
click at [239, 118] on div "Duplicate Delete" at bounding box center [254, 115] width 149 height 6
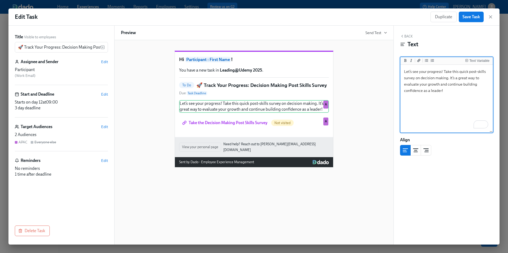
drag, startPoint x: 444, startPoint y: 71, endPoint x: 452, endPoint y: 72, distance: 8.2
click at [452, 72] on textarea "Let’s see your progress! Take this quick post-skills survey on decision making.…" at bounding box center [446, 99] width 90 height 66
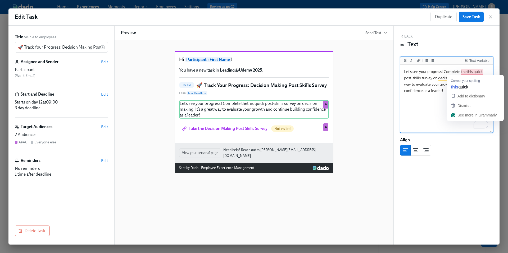
click at [473, 71] on textarea "Let’s see your progress! Complete thethis quick post-skills survey on decision …" at bounding box center [446, 99] width 90 height 66
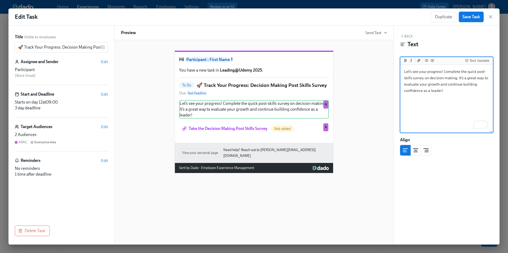
drag, startPoint x: 478, startPoint y: 72, endPoint x: 468, endPoint y: 72, distance: 9.5
click at [468, 72] on textarea "Let’s see your progress! Complete the quick post-skills survey on decision maki…" at bounding box center [446, 99] width 90 height 66
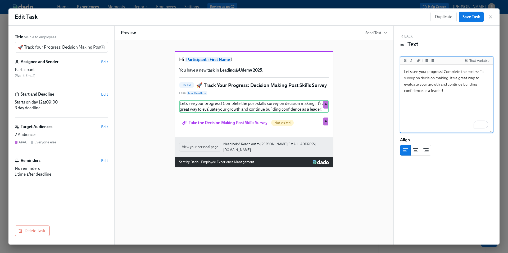
click at [456, 85] on textarea "Let’s see your progress! Complete the post-skills survey on decision making. It…" at bounding box center [446, 99] width 90 height 66
drag, startPoint x: 450, startPoint y: 78, endPoint x: 455, endPoint y: 92, distance: 14.9
click at [455, 92] on textarea "Let’s see your progress! Complete the post-skills survey on decision making. It…" at bounding box center [446, 99] width 90 height 66
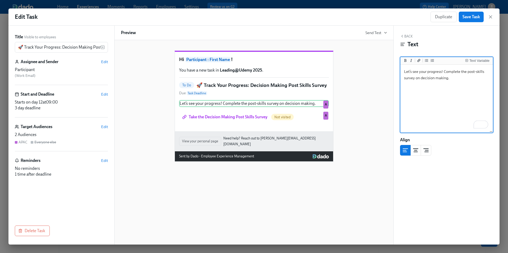
type textarea "Let’s see your progress! Complete the post-skills survey on decision making."
click at [460, 101] on textarea "Let’s see your progress! Complete the post-skills survey on decision making." at bounding box center [446, 99] width 90 height 66
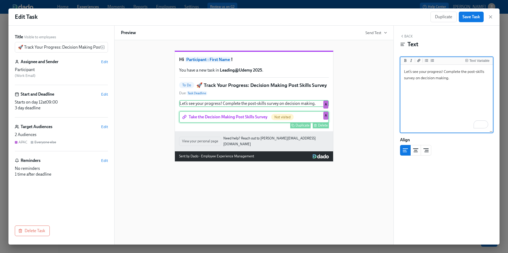
click at [273, 123] on div "Take the Decision Making Post Skills Survey Not visited Duplicate Delete A" at bounding box center [254, 117] width 150 height 12
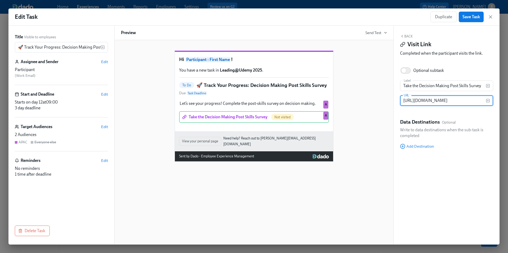
click at [429, 101] on input "https://docs.google.com/forms/d/e/1FAIpQLSc4x2so0EruVwdFcmBtF77KVDqsMnFL5kuCt8i…" at bounding box center [443, 100] width 86 height 11
paste input "https://docs.google.com/forms/d/e/1FAIpQLSfS75A6OpQkneB3K4M_KpoPPrmhMLw2ORVpwxG…"
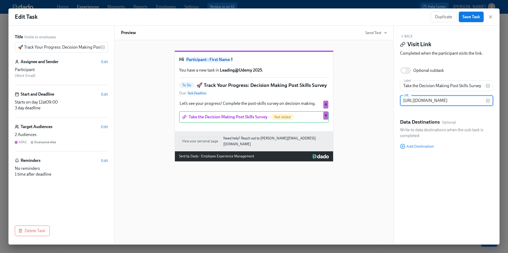
type input "https://docs.google.com/forms/d/e/1FAIpQLSfS75A6OpQkneB3K4M_KpoPPrmhMLw2ORVpwxG…"
click at [361, 132] on div "Hi Participant : First Name ! You have a new task in Leading@Udemy 2025 . To Do…" at bounding box center [254, 102] width 266 height 120
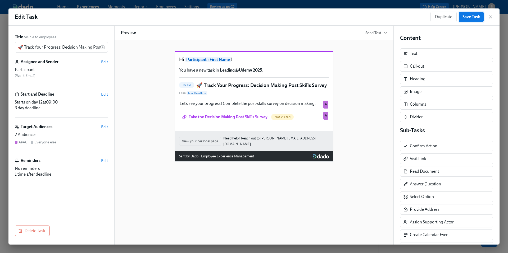
click at [468, 17] on span "Save Task" at bounding box center [470, 16] width 17 height 5
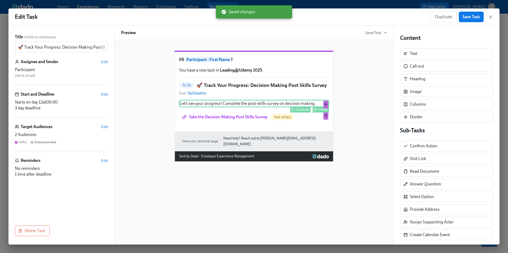
click at [276, 107] on div "Let’s see your progress! Complete the post-skills survey on decision making. Du…" at bounding box center [254, 103] width 150 height 7
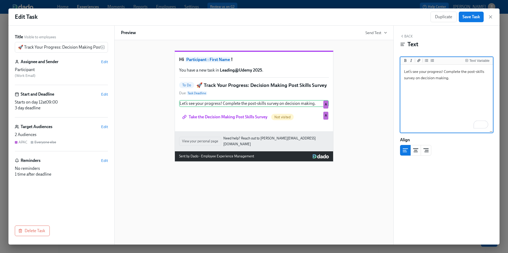
drag, startPoint x: 454, startPoint y: 80, endPoint x: 397, endPoint y: 74, distance: 57.4
click at [397, 74] on div "Back Text Text Variable Let’s see your progress! Complete the post-skills surve…" at bounding box center [446, 135] width 106 height 219
click at [344, 121] on div "Hi Participant : First Name ! You have a new task in Leading@Udemy 2025 . To Do…" at bounding box center [254, 102] width 266 height 120
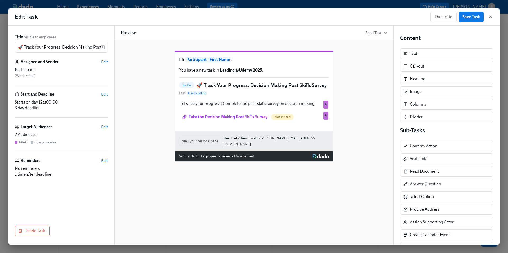
click at [490, 17] on icon "button" at bounding box center [490, 16] width 5 height 5
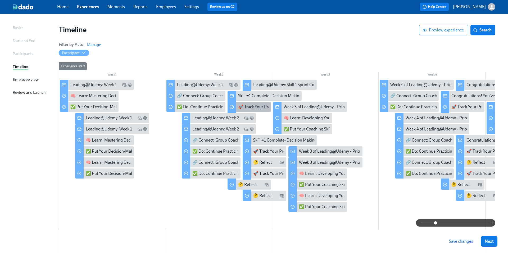
click at [252, 108] on div "🚀 Track Your Progress: Decision Making Post Skills Survey" at bounding box center [291, 107] width 106 height 6
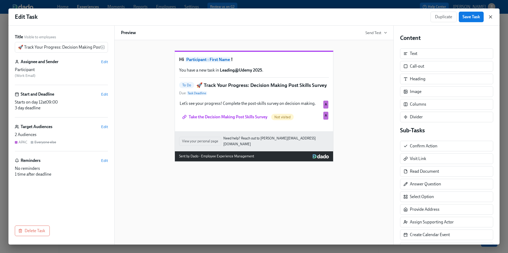
click at [492, 17] on icon "button" at bounding box center [490, 16] width 5 height 5
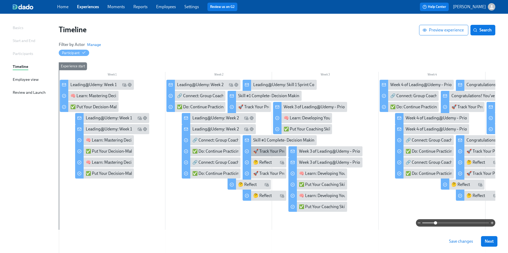
click at [260, 154] on div "🚀 Track Your Progress: Decision Making Post Skills Survey" at bounding box center [306, 152] width 106 height 6
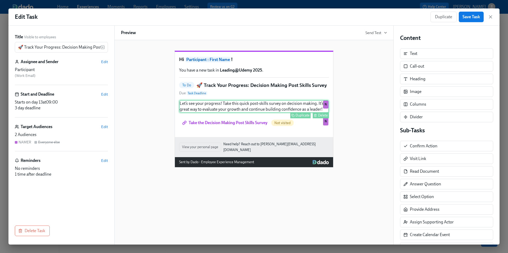
click at [245, 113] on div "Let’s see your progress! Take this quick post-skills survey on decision making.…" at bounding box center [254, 106] width 150 height 13
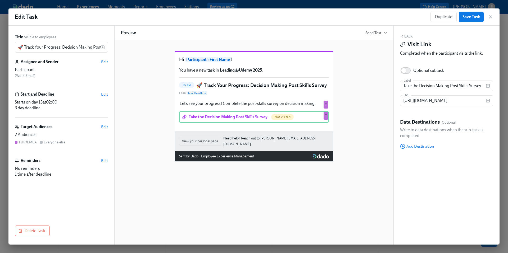
scroll to position [31, 0]
click at [434, 99] on input "https://docs.google.com/forms/d/e/1FAIpQLSc4x2so0EruVwdFcmBtF77KVDqsMnFL5kuCt8i…" at bounding box center [443, 100] width 86 height 11
paste input "https://docs.google.com/forms/d/e/1FAIpQLSfS75A6OpQkneB3K4M_KpoPPrmhMLw2ORVpwxG…"
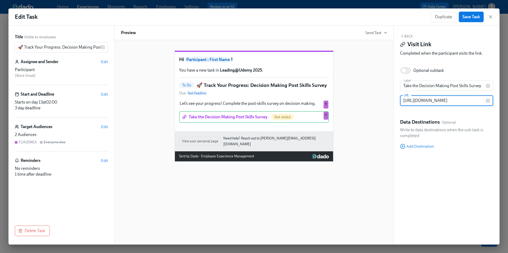
scroll to position [0, 139]
type input "https://docs.google.com/forms/d/e/1FAIpQLSfS75A6OpQkneB3K4M_KpoPPrmhMLw2ORVpwxG…"
click at [362, 118] on div "Hi Participant : First Name ! You have a new task in Leading@Udemy 2025 . To Do…" at bounding box center [254, 102] width 266 height 120
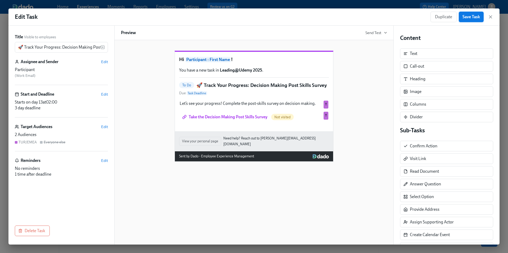
click at [467, 18] on span "Save Task" at bounding box center [470, 16] width 17 height 5
click at [490, 17] on icon "button" at bounding box center [490, 17] width 3 height 3
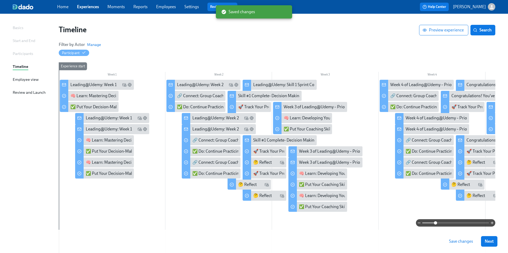
click at [463, 242] on span "Save changes" at bounding box center [461, 241] width 24 height 5
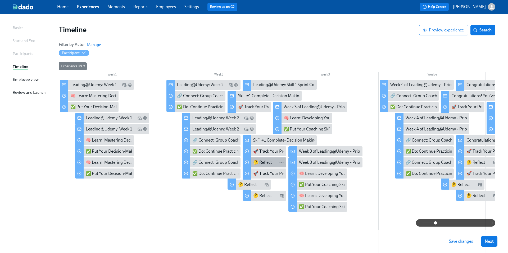
click at [262, 163] on div "🤔 Reflect" at bounding box center [262, 163] width 19 height 6
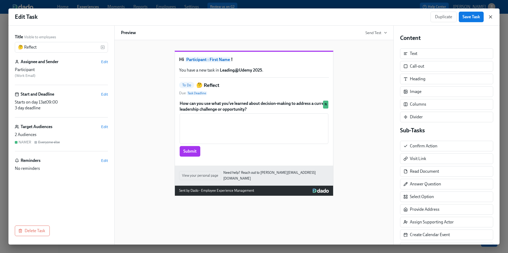
click at [489, 18] on icon "button" at bounding box center [490, 16] width 5 height 5
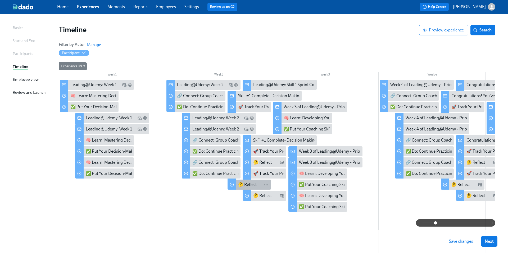
click at [242, 187] on div "🤔 Reflect" at bounding box center [247, 185] width 19 height 6
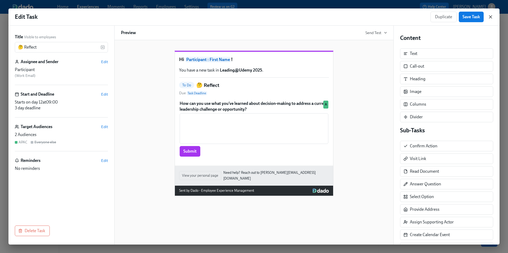
click at [489, 19] on icon "button" at bounding box center [490, 16] width 5 height 5
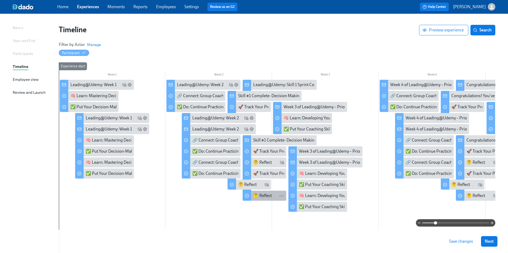
click at [261, 195] on div "🤔 Reflect" at bounding box center [262, 196] width 19 height 6
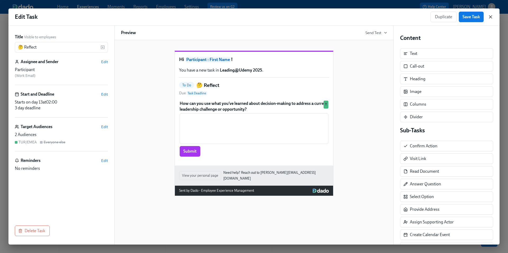
click at [490, 17] on icon "button" at bounding box center [490, 16] width 5 height 5
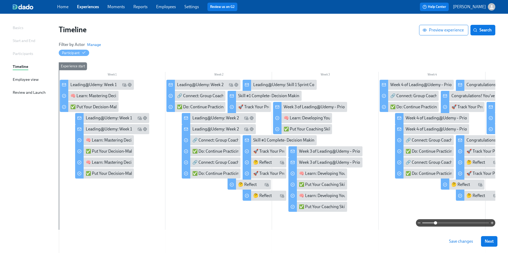
click at [458, 242] on span "Save changes" at bounding box center [461, 241] width 24 height 5
click at [281, 85] on div "Leading@Udemy: Skill 1 Sprint Complete!" at bounding box center [290, 85] width 75 height 6
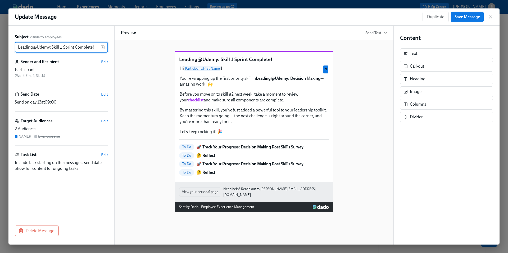
click at [71, 47] on input "Leading@Udemy: Skill 1 Sprint Complete!" at bounding box center [58, 47] width 86 height 11
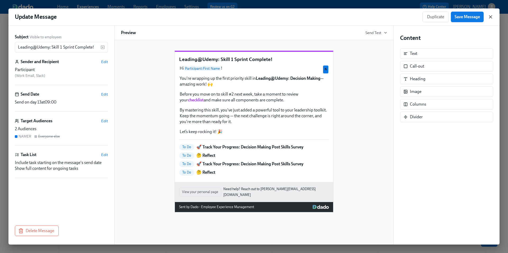
click at [489, 18] on icon "button" at bounding box center [490, 17] width 3 height 3
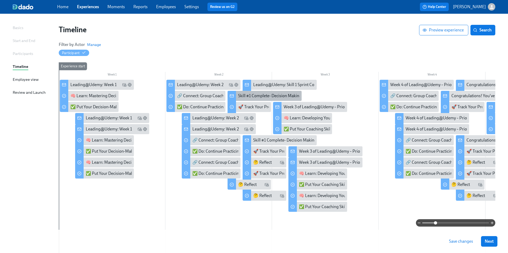
click at [261, 95] on div "Skill #1 Complete- Decision Making!" at bounding box center [270, 96] width 65 height 6
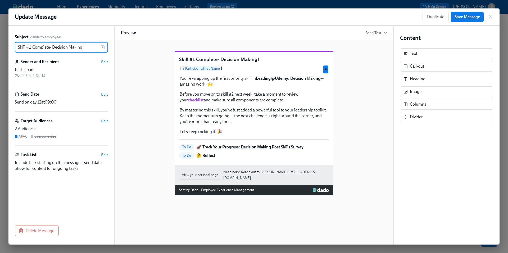
click at [69, 48] on input "Skill #1 Complete- Decision Making!" at bounding box center [58, 47] width 86 height 11
type input "Leading@Udemy: Skill 1 Sprint Complete!"
click at [137, 105] on div "Leading@Udemy: Skill 1 Sprint Complete! Hi Participant : First Name ! You're wr…" at bounding box center [254, 118] width 266 height 153
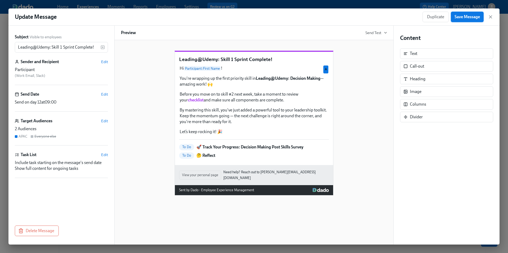
click at [470, 16] on span "Save Message" at bounding box center [466, 16] width 25 height 5
click at [490, 17] on icon "button" at bounding box center [490, 17] width 3 height 3
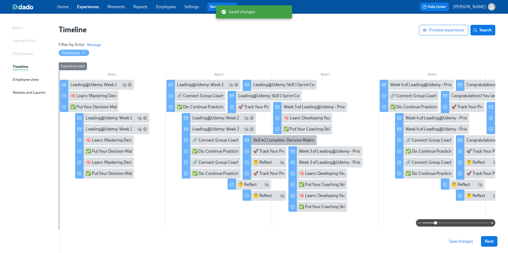
click at [261, 141] on div "Skill #1 Complete- Decision Making!" at bounding box center [285, 140] width 65 height 6
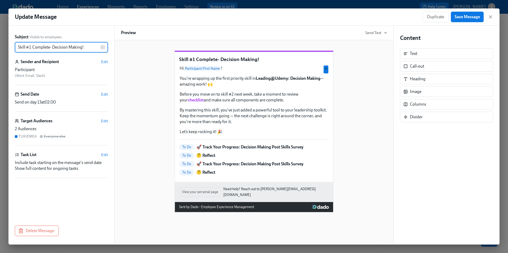
click at [71, 47] on input "Skill #1 Complete- Decision Making!" at bounding box center [58, 47] width 86 height 11
type input "Leading@Udemy: Skill 1 Sprint Complete!"
click at [149, 107] on div "Leading@Udemy: Skill 1 Sprint Complete! Hi Participant : First Name ! You're wr…" at bounding box center [254, 127] width 266 height 170
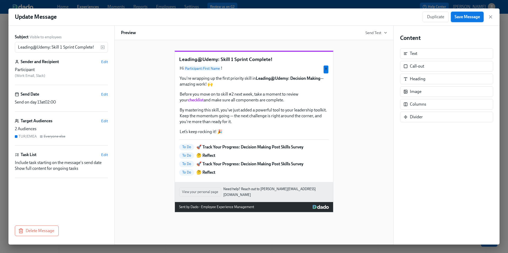
click at [470, 16] on span "Save Message" at bounding box center [466, 16] width 25 height 5
click at [491, 17] on icon "button" at bounding box center [490, 17] width 3 height 3
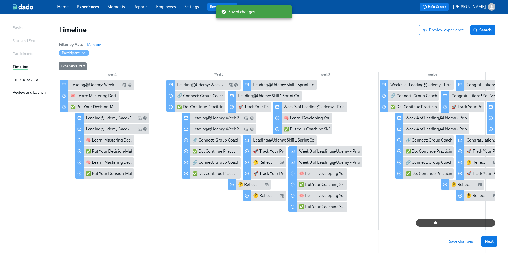
click at [458, 245] on button "Save changes" at bounding box center [460, 241] width 31 height 11
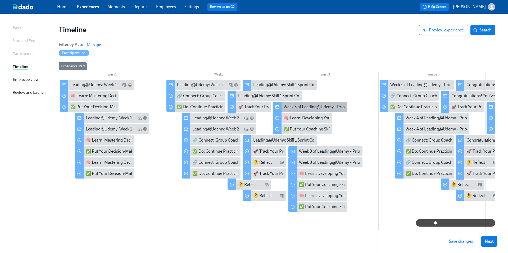
click at [298, 107] on div "Week 3 of Leading@Udemy – Priority Skill #2: Coaching!" at bounding box center [333, 107] width 101 height 6
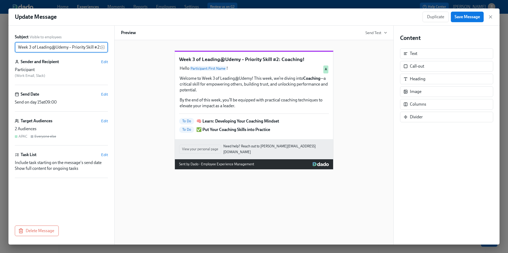
scroll to position [0, 19]
click at [80, 47] on input "Week 3 of Leading@Udemy – Priority Skill #2: Coaching!" at bounding box center [58, 47] width 86 height 11
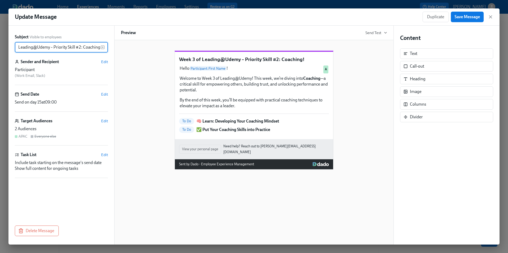
click at [80, 47] on input "Week 3 of Leading@Udemy – Priority Skill #2: Coaching!" at bounding box center [58, 47] width 86 height 11
drag, startPoint x: 50, startPoint y: 48, endPoint x: 99, endPoint y: 54, distance: 49.6
click at [99, 54] on div "Subject Visible to employees Week 3 of Leading@Udemy – Priority Skill #2: Coach…" at bounding box center [61, 123] width 93 height 179
type input "Week 3 of Leading@Udemy: Week 3"
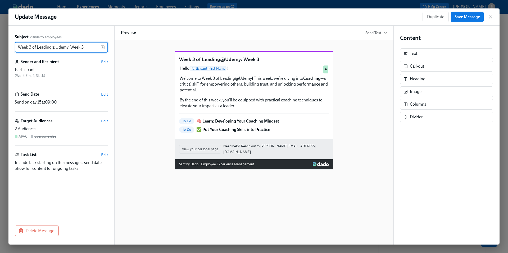
click at [132, 103] on div "Week 3 of Leading@Udemy: Week 3 Hello Participant : First Name ! Welcome to Wee…" at bounding box center [254, 105] width 266 height 127
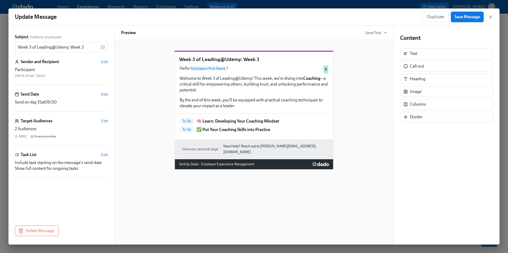
click at [461, 17] on span "Save Message" at bounding box center [466, 16] width 25 height 5
click at [489, 18] on icon "button" at bounding box center [490, 17] width 3 height 3
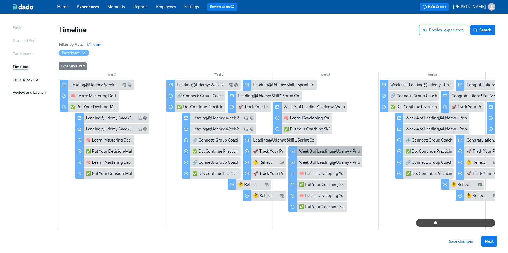
click at [300, 155] on div "Week 3 of Leading@Udemy – Priority Skill #2: Coaching!" at bounding box center [325, 151] width 74 height 10
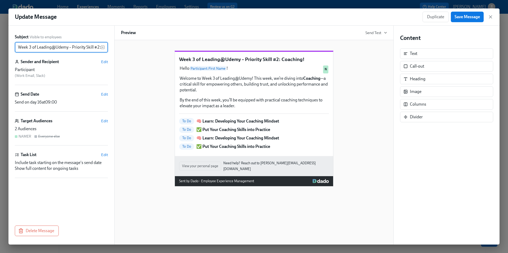
scroll to position [0, 19]
click at [70, 49] on input "Week 3 of Leading@Udemy – Priority Skill #2: Coaching!" at bounding box center [58, 47] width 86 height 11
drag, startPoint x: 50, startPoint y: 48, endPoint x: 105, endPoint y: 53, distance: 54.8
click at [105, 53] on div "Subject Visible to employees Week 3 of Leading@Udemy – Priority Skill #2: Coach…" at bounding box center [61, 123] width 93 height 179
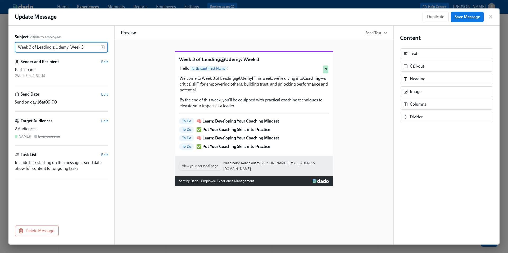
type input "Week 3 of Leading@Udemy: Week 3"
click at [130, 102] on div "Week 3 of Leading@Udemy: Week 3 Hello Participant : First Name ! Welcome to Wee…" at bounding box center [254, 114] width 266 height 144
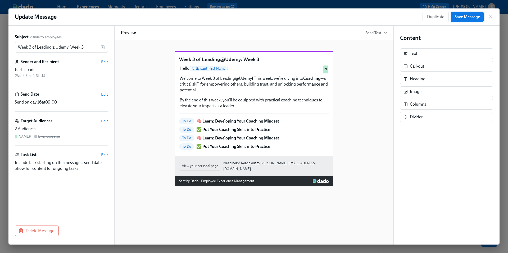
click at [467, 19] on span "Save Message" at bounding box center [466, 16] width 25 height 5
click at [490, 17] on icon "button" at bounding box center [490, 16] width 5 height 5
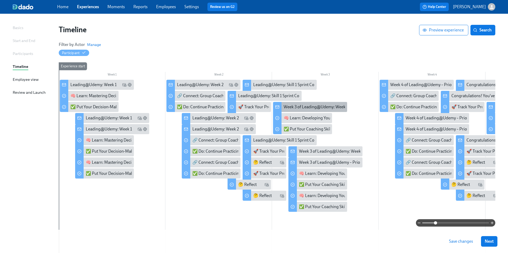
click at [299, 111] on div "Week 3 of Leading@Udemy: Week 3" at bounding box center [310, 107] width 74 height 10
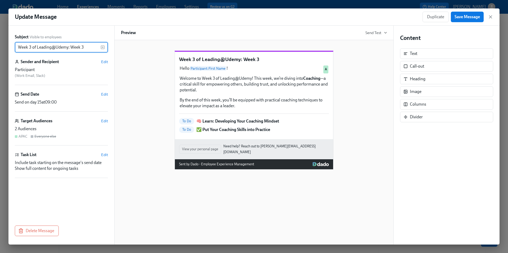
drag, startPoint x: 37, startPoint y: 47, endPoint x: 3, endPoint y: 47, distance: 34.1
click at [3, 47] on div "Update Message Duplicate Save Message Subject Visible to employees Week 3 of Le…" at bounding box center [254, 126] width 508 height 253
type input "Leading@Udemy: Week 3"
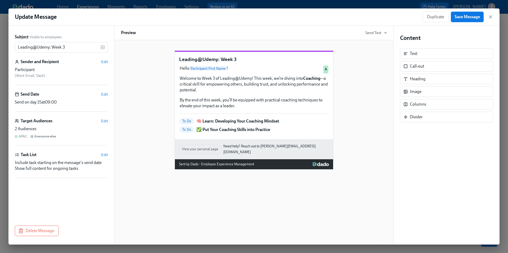
click at [146, 114] on div "Leading@Udemy: Week 3 Hello Participant : First Name ! Welcome to Week 3 of Lea…" at bounding box center [254, 105] width 266 height 127
click at [464, 13] on button "Save Message" at bounding box center [467, 17] width 33 height 11
click at [489, 16] on icon "button" at bounding box center [490, 17] width 3 height 3
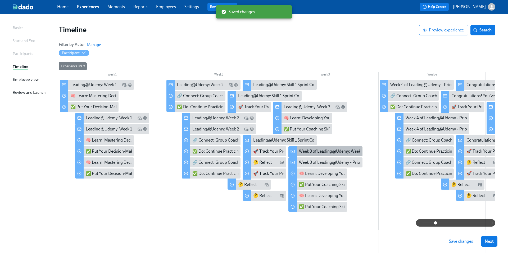
click at [315, 154] on div "Week 3 of Leading@Udemy: Week 3" at bounding box center [331, 152] width 65 height 6
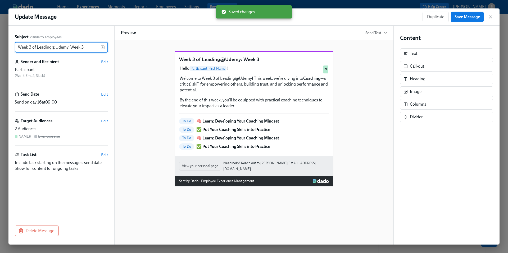
drag, startPoint x: 38, startPoint y: 48, endPoint x: 16, endPoint y: 48, distance: 21.9
click at [16, 48] on input "Week 3 of Leading@Udemy: Week 3" at bounding box center [58, 47] width 86 height 11
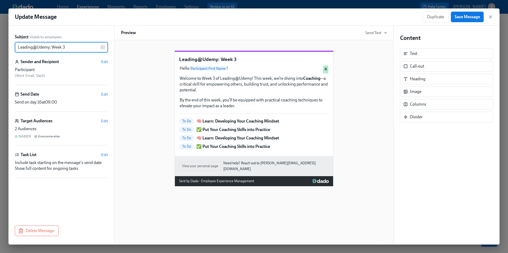
type input "Leading@Udemy: Week 3"
click at [144, 84] on div "Leading@Udemy: Week 3 Hello Participant : First Name ! Welcome to Week 3 of Lea…" at bounding box center [254, 114] width 266 height 144
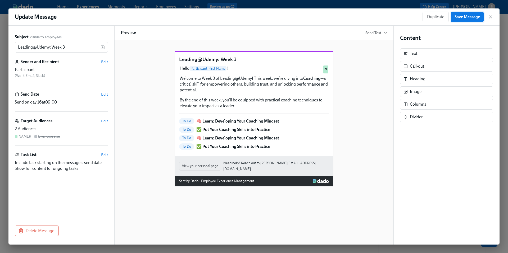
click at [469, 16] on span "Save Message" at bounding box center [466, 16] width 25 height 5
click at [489, 18] on icon "button" at bounding box center [490, 16] width 5 height 5
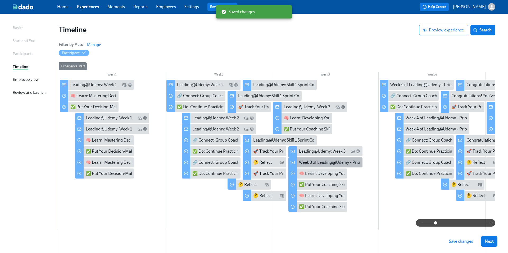
click at [311, 163] on div "Week 3 of Leading@Udemy – Priority Skill #2: Coaching!" at bounding box center [349, 163] width 101 height 6
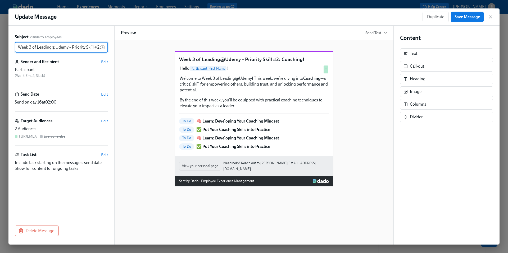
drag, startPoint x: 18, startPoint y: 47, endPoint x: 7, endPoint y: 47, distance: 10.8
click at [7, 47] on div "Update Message Duplicate Save Message Subject Visible to employees Week 3 of Le…" at bounding box center [254, 126] width 508 height 253
drag, startPoint x: 50, startPoint y: 47, endPoint x: 106, endPoint y: 49, distance: 56.6
click at [107, 49] on div "Leading@Udemy – Priority Skill #2: Coaching! ​" at bounding box center [61, 47] width 93 height 11
drag, startPoint x: 100, startPoint y: 48, endPoint x: 50, endPoint y: 48, distance: 50.0
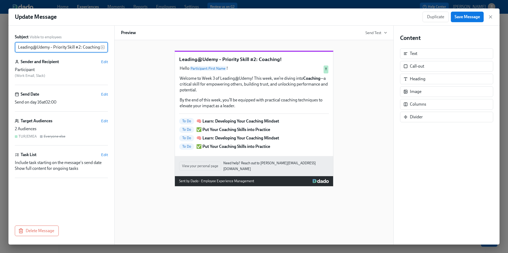
click at [50, 48] on input "Leading@Udemy – Priority Skill #2: Coaching!" at bounding box center [58, 47] width 86 height 11
type input "Leading@Udemy: Week 3"
click at [140, 96] on div "Leading@Udemy: Week 3 Hello Participant : First Name ! Welcome to Week 3 of Lea…" at bounding box center [254, 114] width 266 height 144
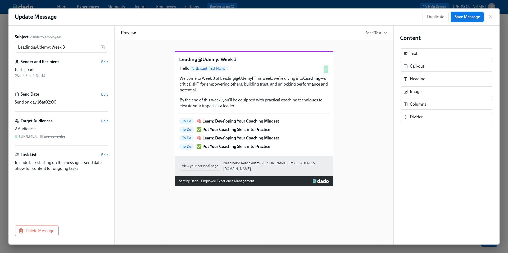
click at [462, 18] on span "Save Message" at bounding box center [466, 16] width 25 height 5
click at [491, 17] on icon "button" at bounding box center [490, 16] width 5 height 5
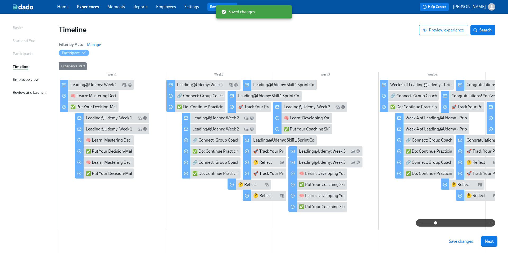
click at [455, 243] on span "Save changes" at bounding box center [461, 241] width 24 height 5
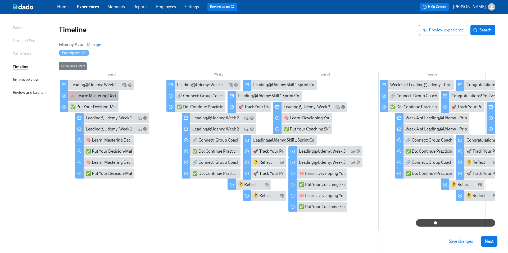
click at [107, 95] on div "🧠 Learn: Mastering Decision Making" at bounding box center [104, 96] width 68 height 6
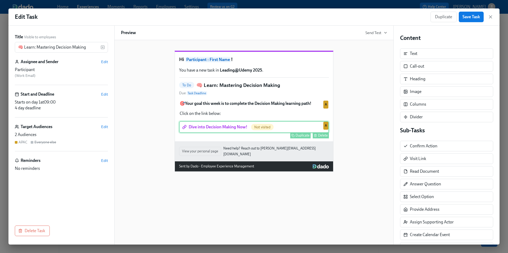
click at [212, 133] on div "Dive into Decision Making Now! Not visited Duplicate Delete A" at bounding box center [254, 127] width 150 height 12
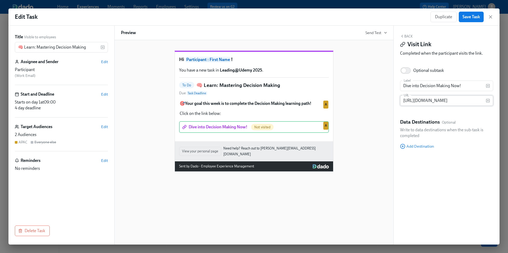
click at [437, 101] on input "https://learning.udemy.com/learning-paths/10572909/" at bounding box center [443, 100] width 86 height 11
paste input "https://learning.udemy.com/learning-paths/10572909/"
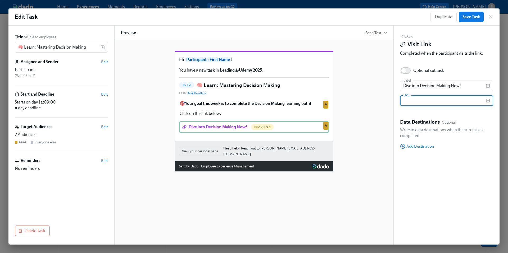
type input "https://learning.udemy.com/learning-paths/10572909/"
click at [373, 140] on div "Hi Participant : First Name ! You have a new task in Leading@Udemy 2025 . To Do…" at bounding box center [254, 107] width 266 height 130
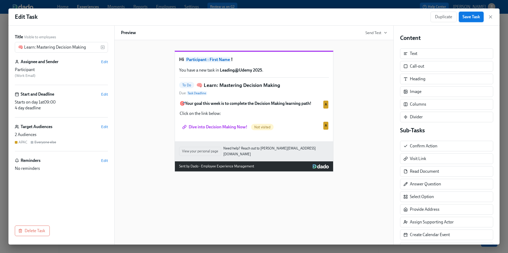
click at [471, 16] on span "Save Task" at bounding box center [470, 16] width 17 height 5
click at [492, 19] on icon "button" at bounding box center [490, 16] width 5 height 5
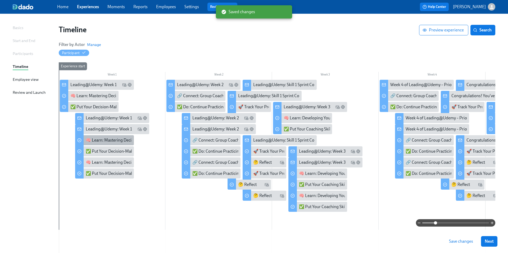
click at [92, 139] on div "🧠 Learn: Mastering Decision Making" at bounding box center [120, 140] width 68 height 6
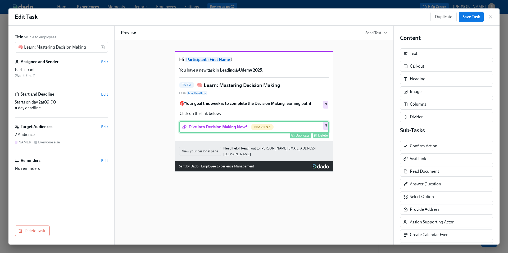
click at [241, 133] on div "Dive into Decision Making Now! Not visited Duplicate Delete N" at bounding box center [254, 127] width 150 height 12
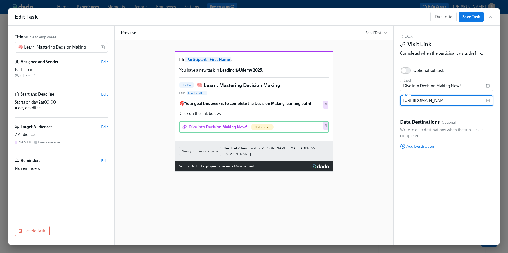
scroll to position [0, 16]
click at [435, 101] on input "https://learning.udemy.com/learning-paths/9646267/" at bounding box center [443, 100] width 86 height 11
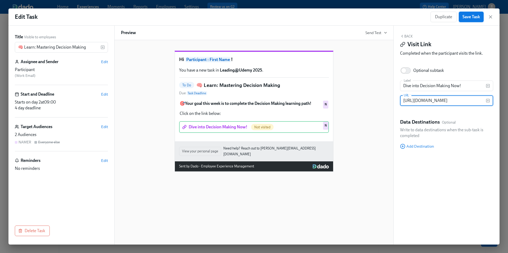
type input "https://learning.udemy.com/learning-paths/10572909/"
click at [472, 19] on span "Save Task" at bounding box center [470, 16] width 17 height 5
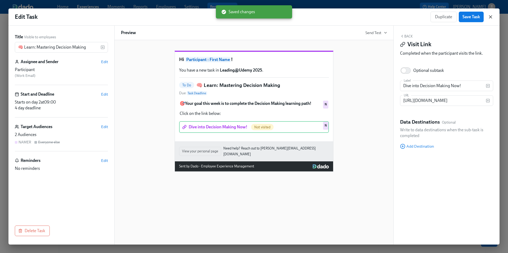
click at [491, 17] on icon "button" at bounding box center [490, 17] width 3 height 3
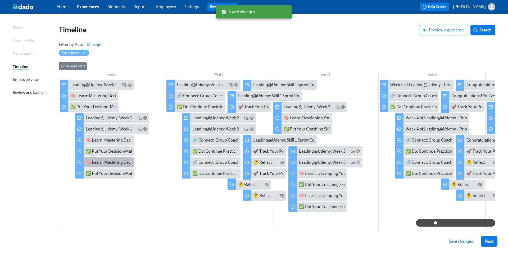
click at [91, 163] on div "🧠 Learn: Mastering Decision Making" at bounding box center [120, 163] width 68 height 6
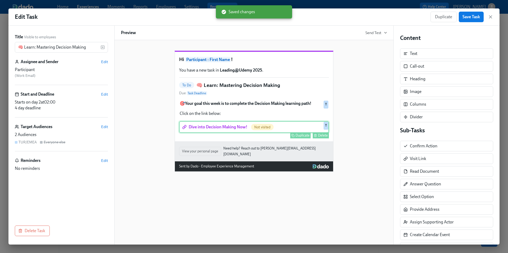
click at [241, 139] on div "Duplicate Delete" at bounding box center [254, 135] width 149 height 6
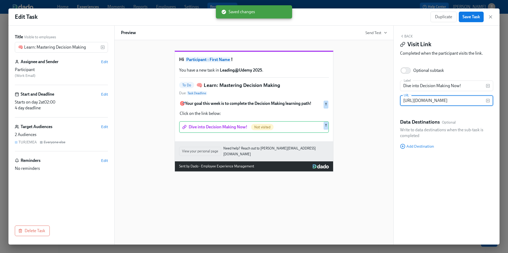
scroll to position [0, 16]
click at [429, 102] on input "https://learning.udemy.com/learning-paths/9646267/" at bounding box center [443, 100] width 86 height 11
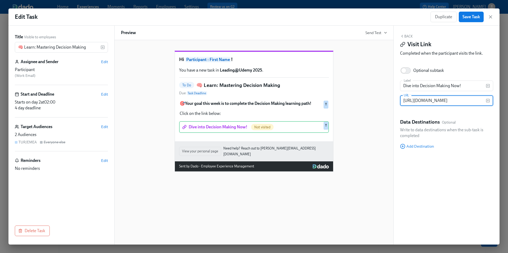
click at [429, 102] on input "https://learning.udemy.com/learning-paths/9646267/" at bounding box center [443, 100] width 86 height 11
type input "https://learning.udemy.com/learning-paths/10572909/"
click at [388, 127] on div "Hi Participant : First Name ! You have a new task in Leading@Udemy 2025 . To Do…" at bounding box center [253, 142] width 279 height 205
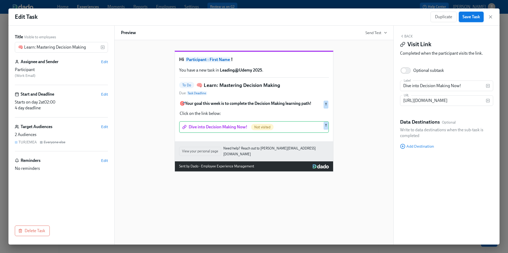
click at [467, 18] on span "Save Task" at bounding box center [470, 16] width 17 height 5
click at [490, 17] on icon "button" at bounding box center [490, 17] width 3 height 3
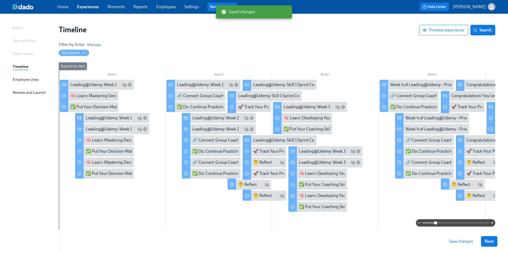
click at [457, 242] on span "Save changes" at bounding box center [461, 241] width 24 height 5
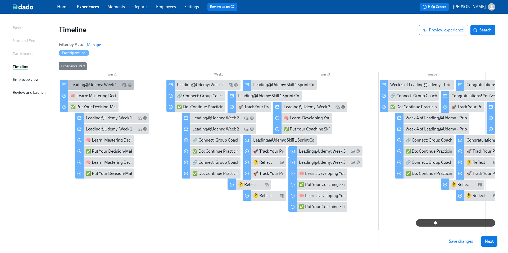
click at [66, 85] on icon at bounding box center [64, 85] width 4 height 4
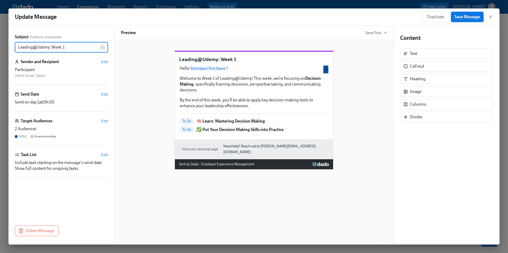
click at [153, 113] on div "Leading@Udemy: Week 1 Hello Participant : First Name ! Welcome to Week 1 of Lea…" at bounding box center [254, 105] width 266 height 127
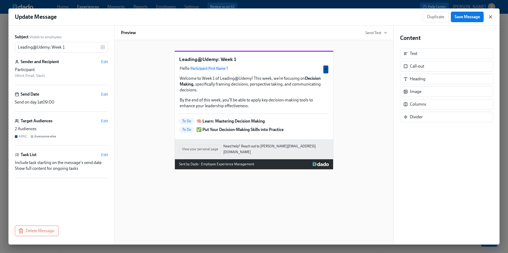
click at [491, 16] on icon "button" at bounding box center [490, 17] width 3 height 3
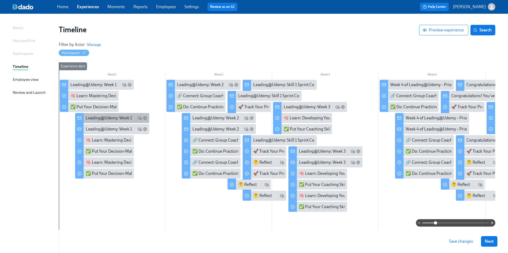
click at [77, 117] on rect at bounding box center [78, 118] width 3 height 3
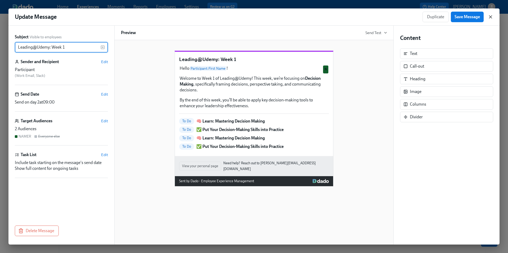
click at [490, 17] on icon "button" at bounding box center [490, 16] width 5 height 5
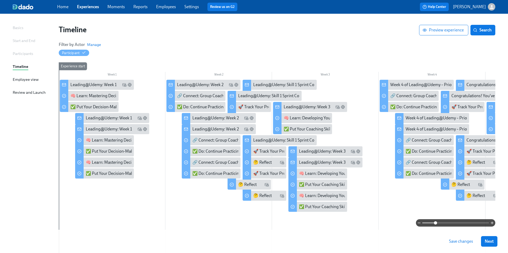
click at [456, 242] on span "Save changes" at bounding box center [461, 241] width 24 height 5
